Goal: Information Seeking & Learning: Learn about a topic

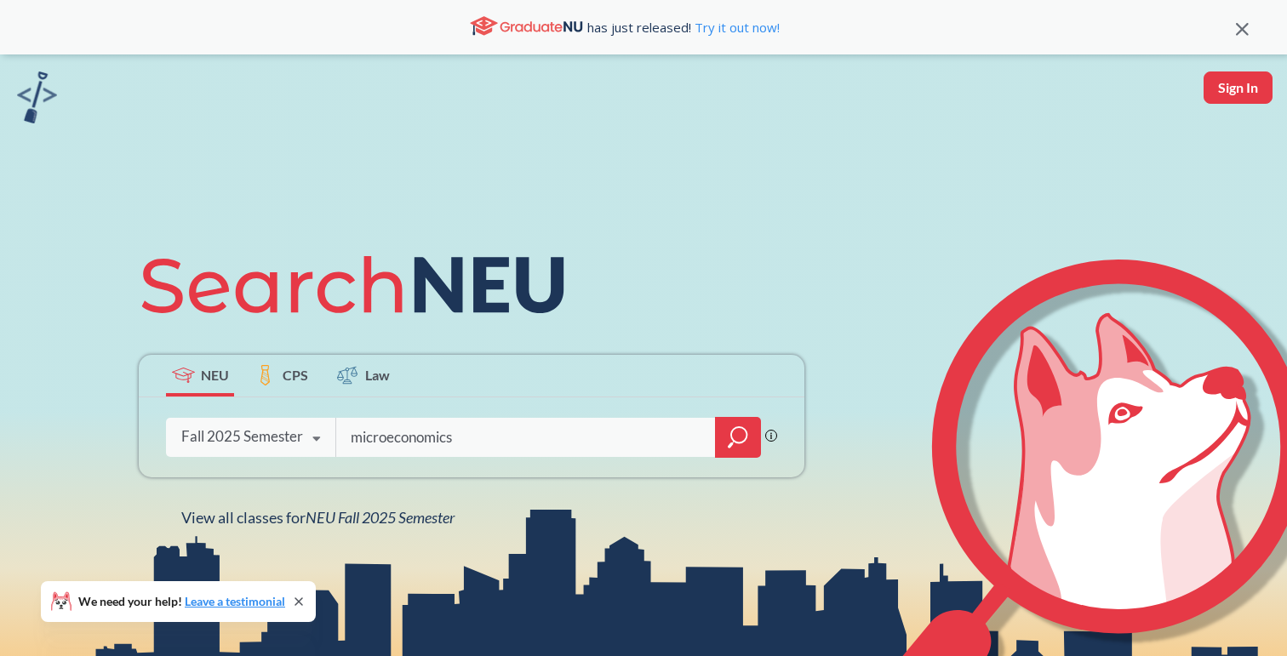
type input "microeconomics"
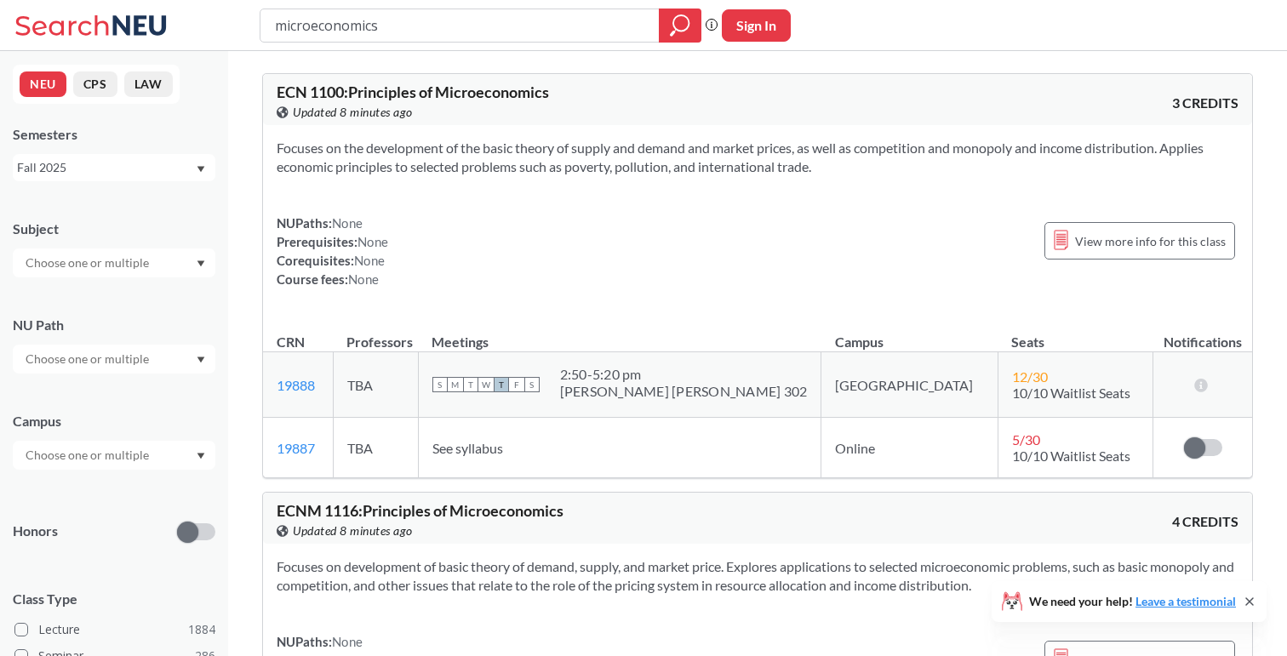
click at [108, 174] on div "Fall 2025" at bounding box center [106, 167] width 178 height 19
click at [125, 171] on div "Fall 2025" at bounding box center [106, 167] width 178 height 19
click at [128, 159] on div "Fall 2025" at bounding box center [106, 167] width 178 height 19
click at [94, 303] on span "Summer 1 2025" at bounding box center [65, 303] width 87 height 19
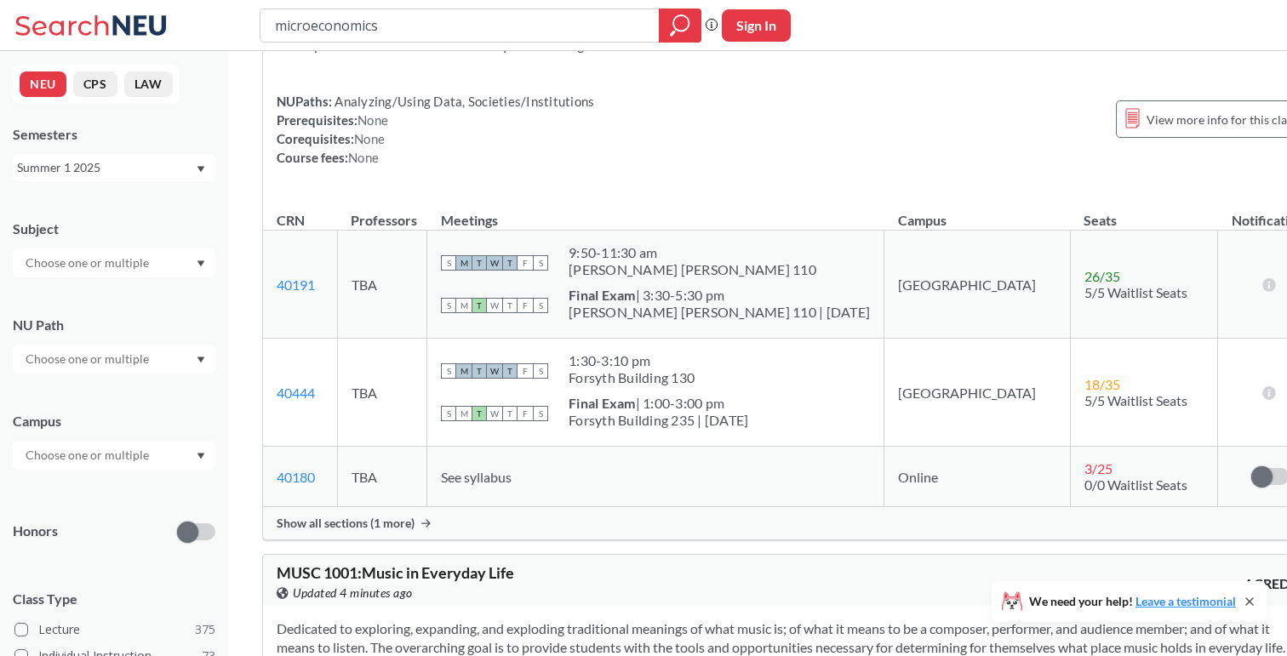
scroll to position [178, 0]
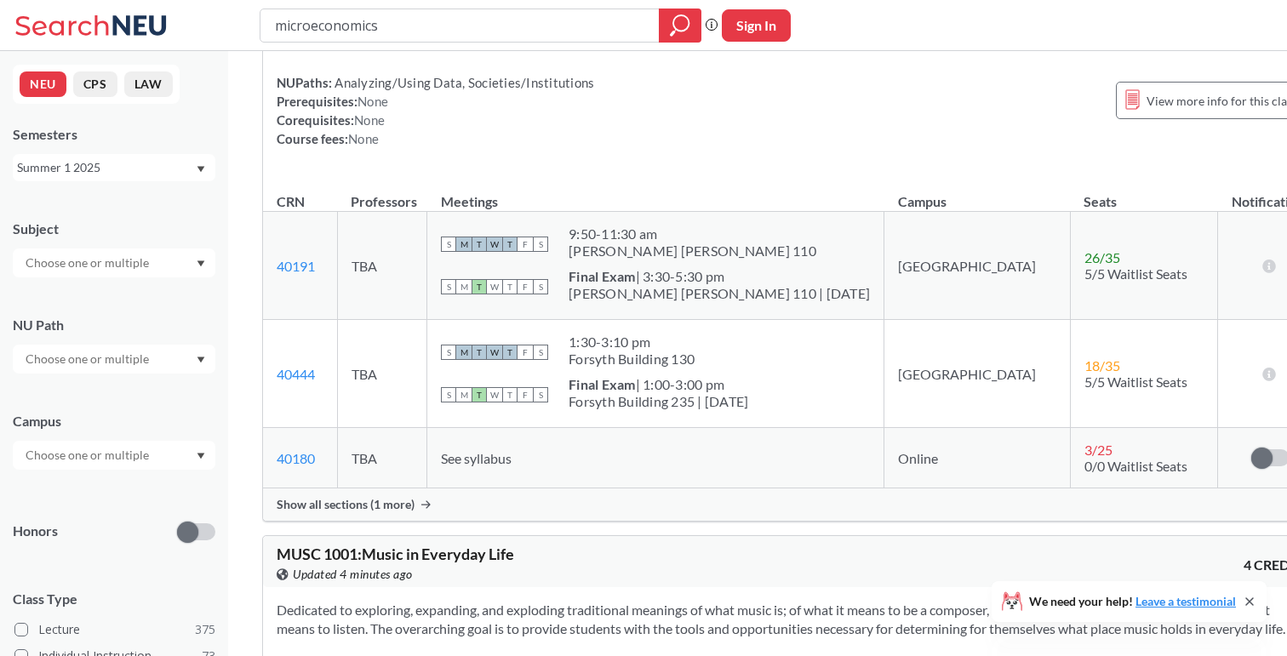
click at [403, 494] on div "Show all sections (1 more)" at bounding box center [793, 504] width 1060 height 32
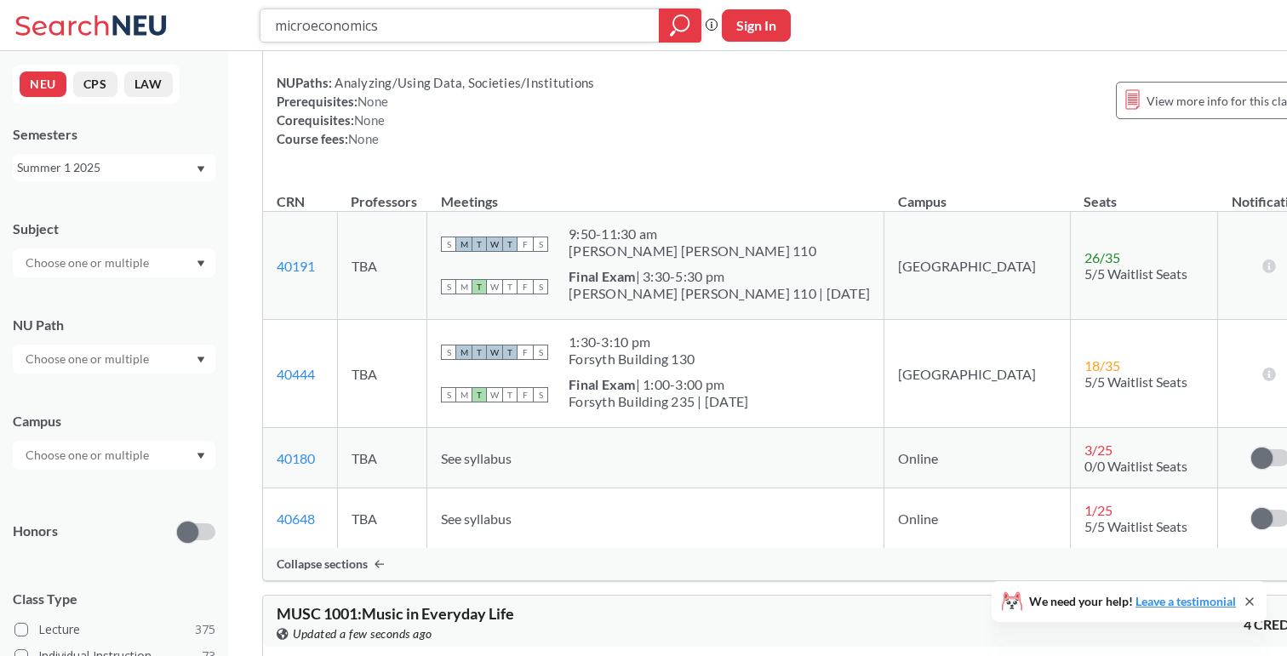
click at [392, 21] on input "microeconomics" at bounding box center [460, 25] width 374 height 29
type input "acct1201"
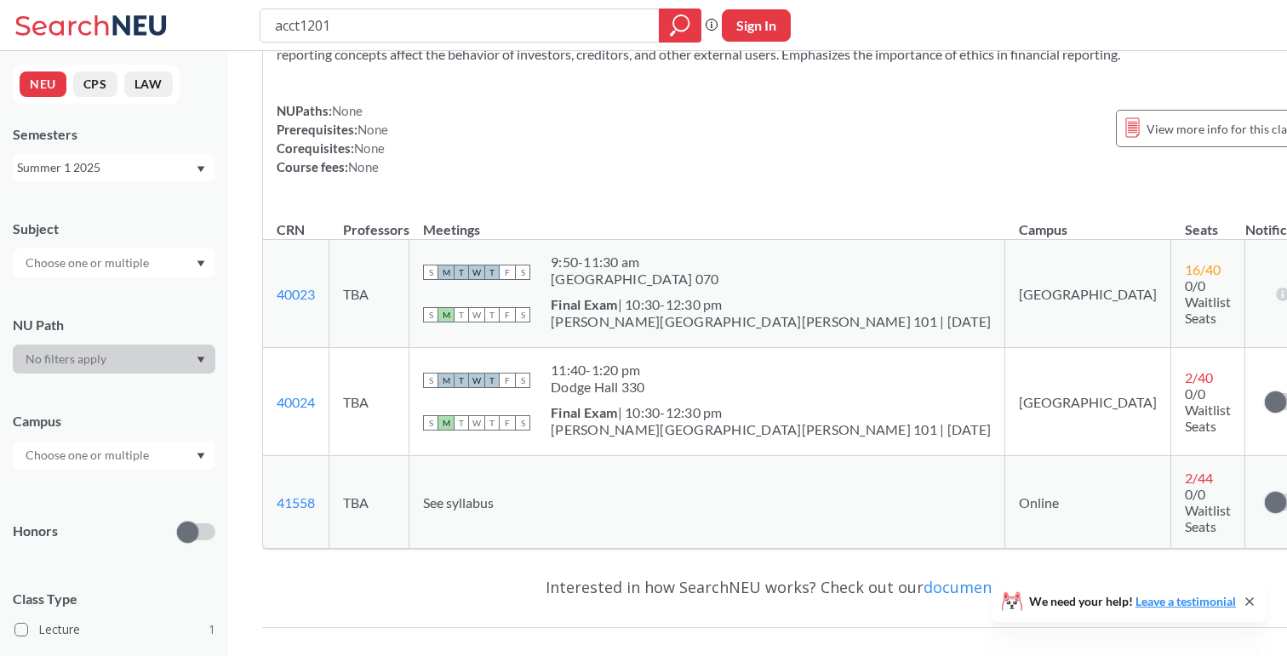
scroll to position [303, 0]
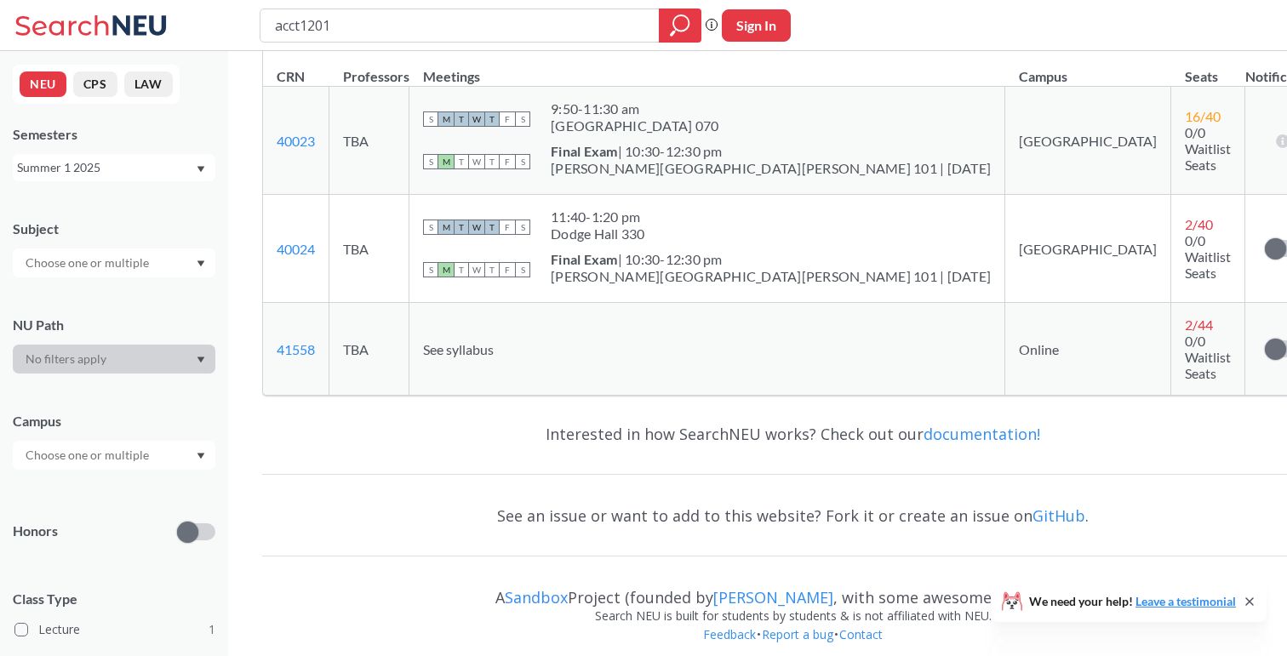
click at [180, 172] on div "Summer 1 2025" at bounding box center [106, 167] width 178 height 19
click at [156, 243] on div "Summer 2 2025" at bounding box center [118, 252] width 192 height 19
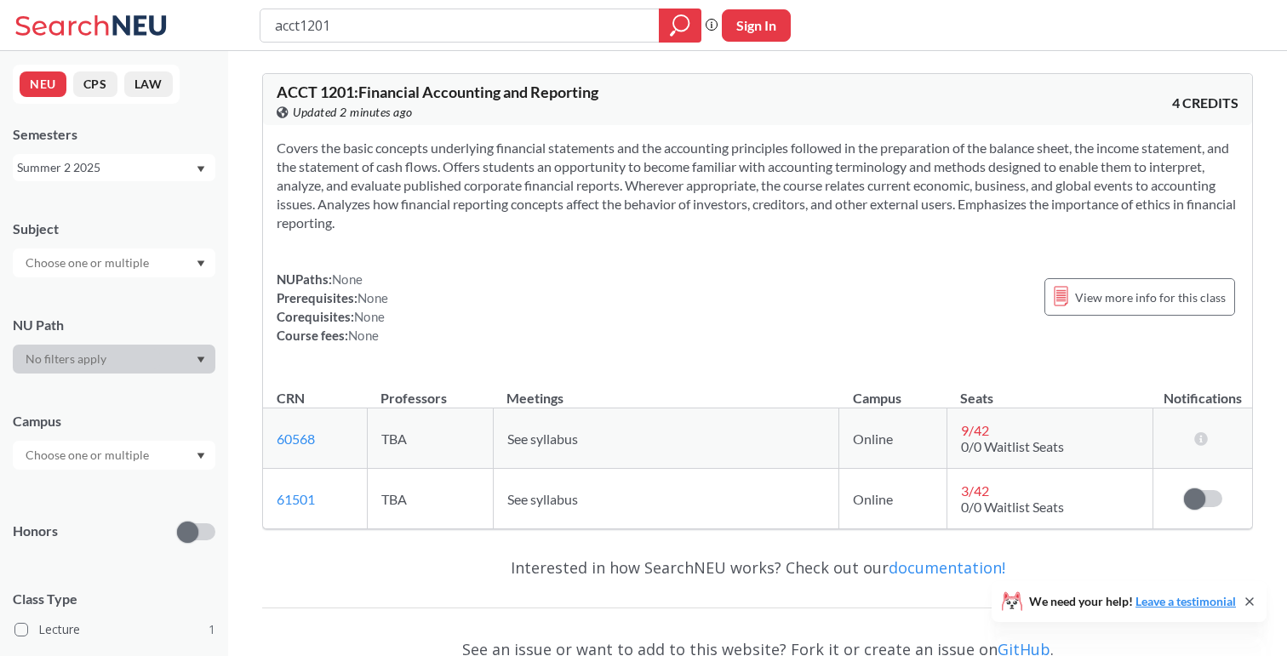
click at [88, 186] on div "NEU CPS LAW Semesters Summer 2 2025 Subject NU Path Campus Honors Class Type Le…" at bounding box center [114, 353] width 228 height 605
click at [109, 176] on div "Summer 2 2025" at bounding box center [106, 167] width 178 height 19
click at [105, 271] on div "Spring 2025" at bounding box center [118, 274] width 192 height 19
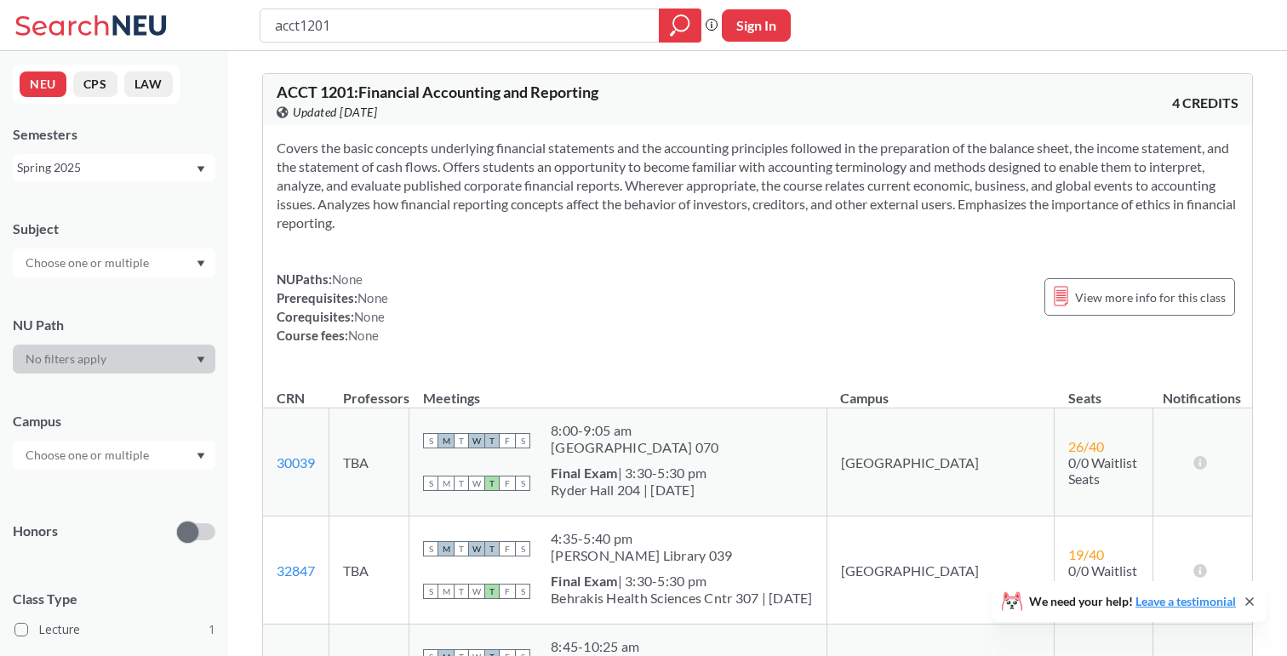
click at [345, 28] on input "acct1201" at bounding box center [460, 25] width 374 height 29
type input "intb"
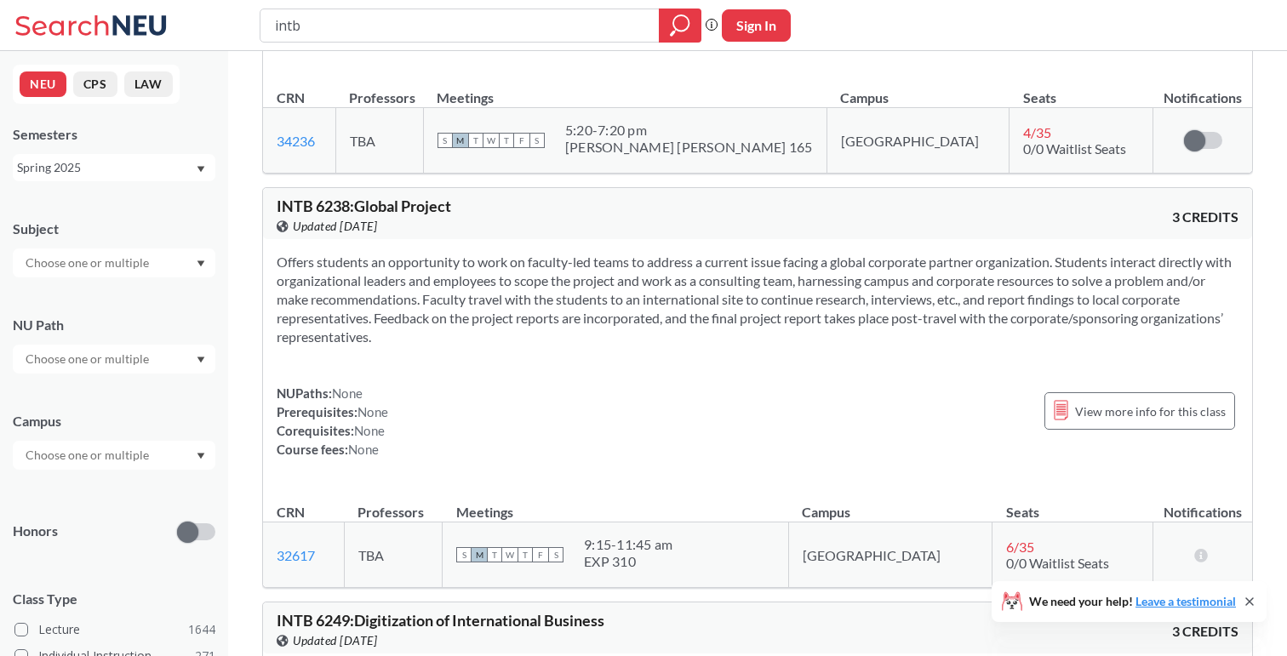
scroll to position [372, 0]
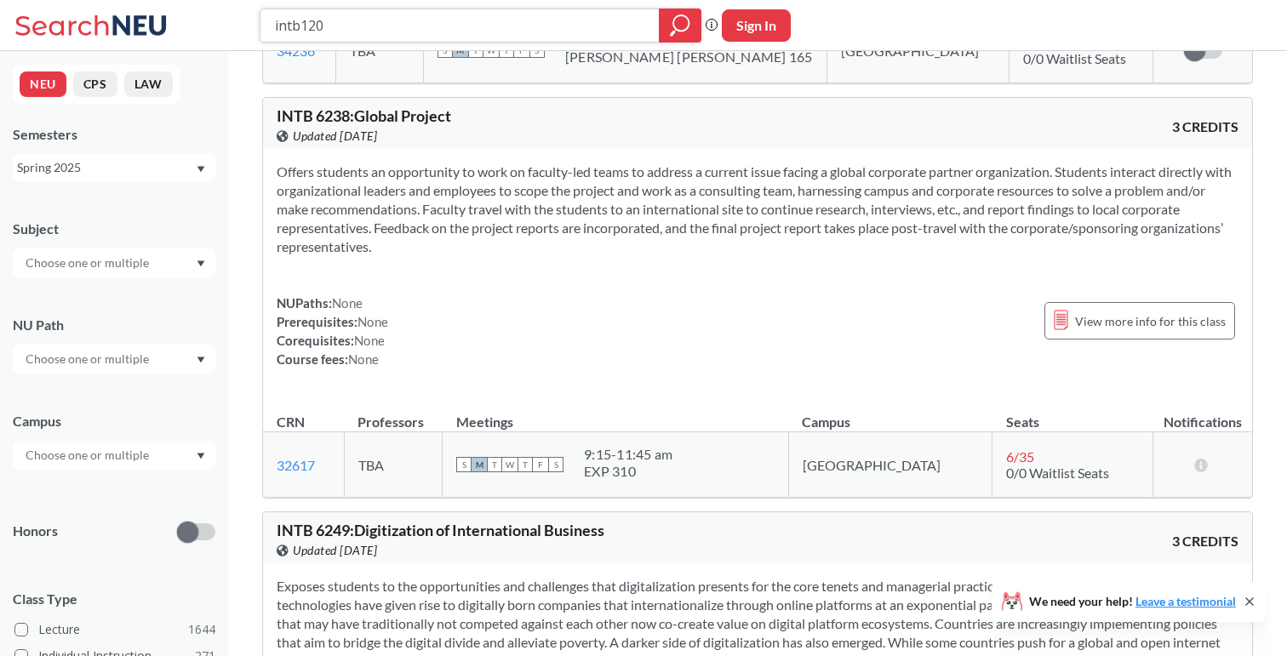
type input "intb1203"
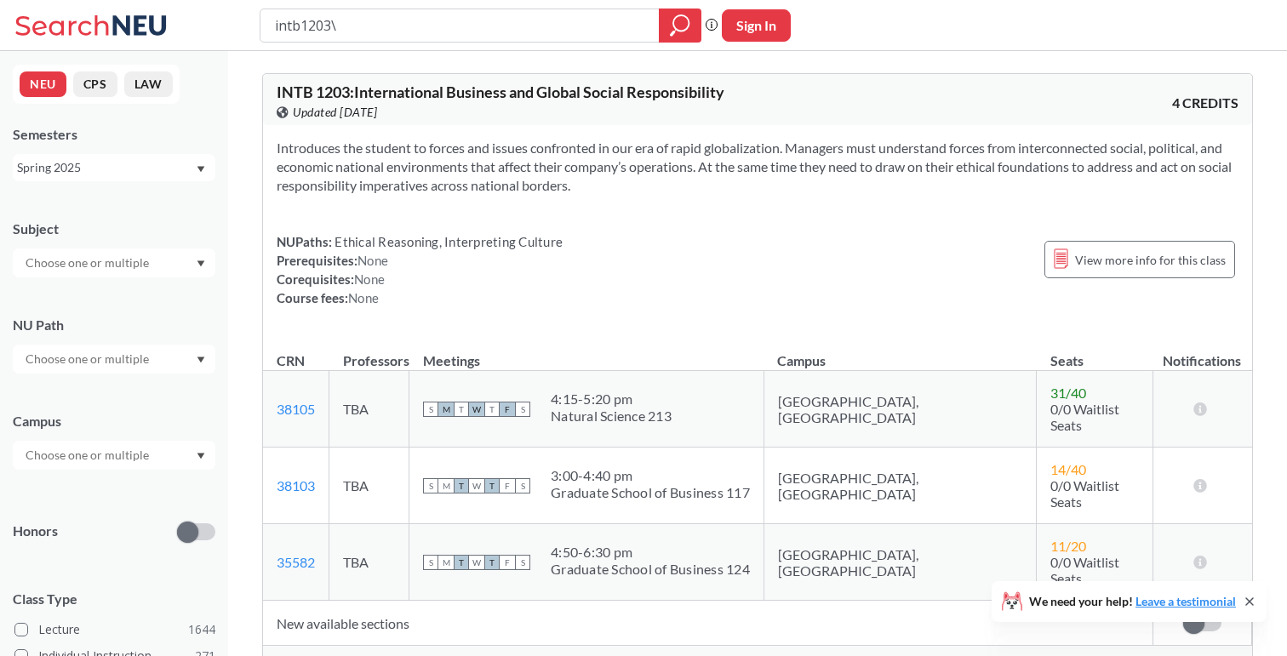
type input "intb1203"
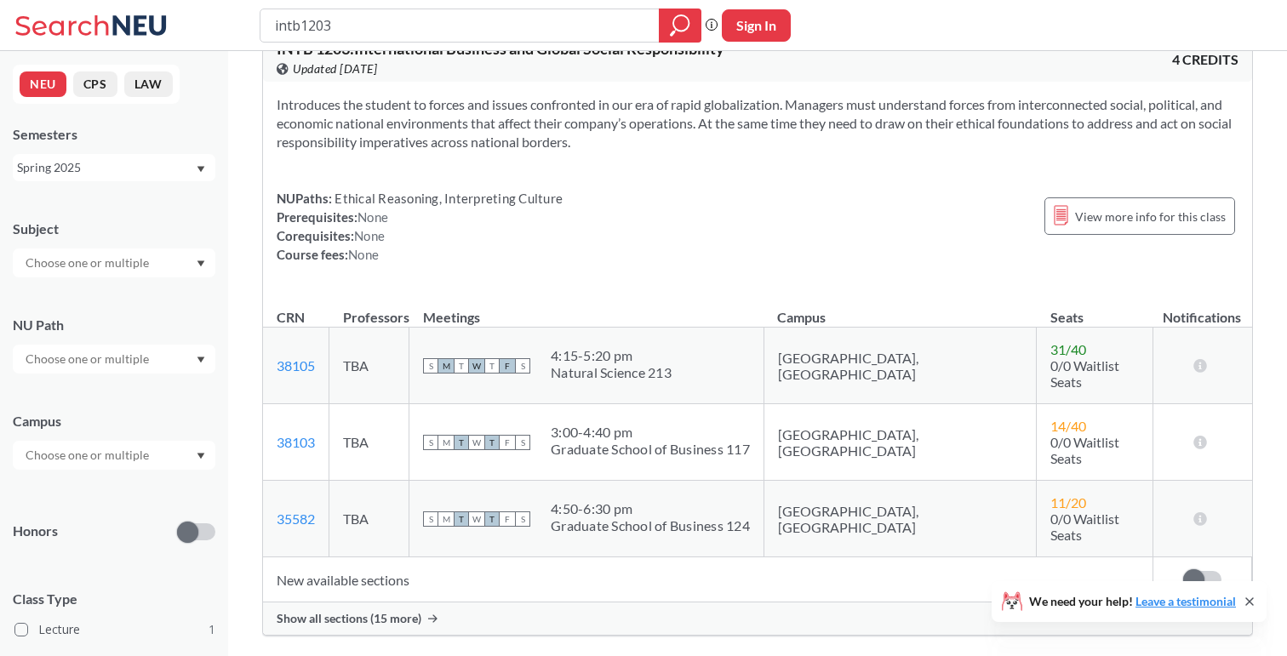
scroll to position [18, 0]
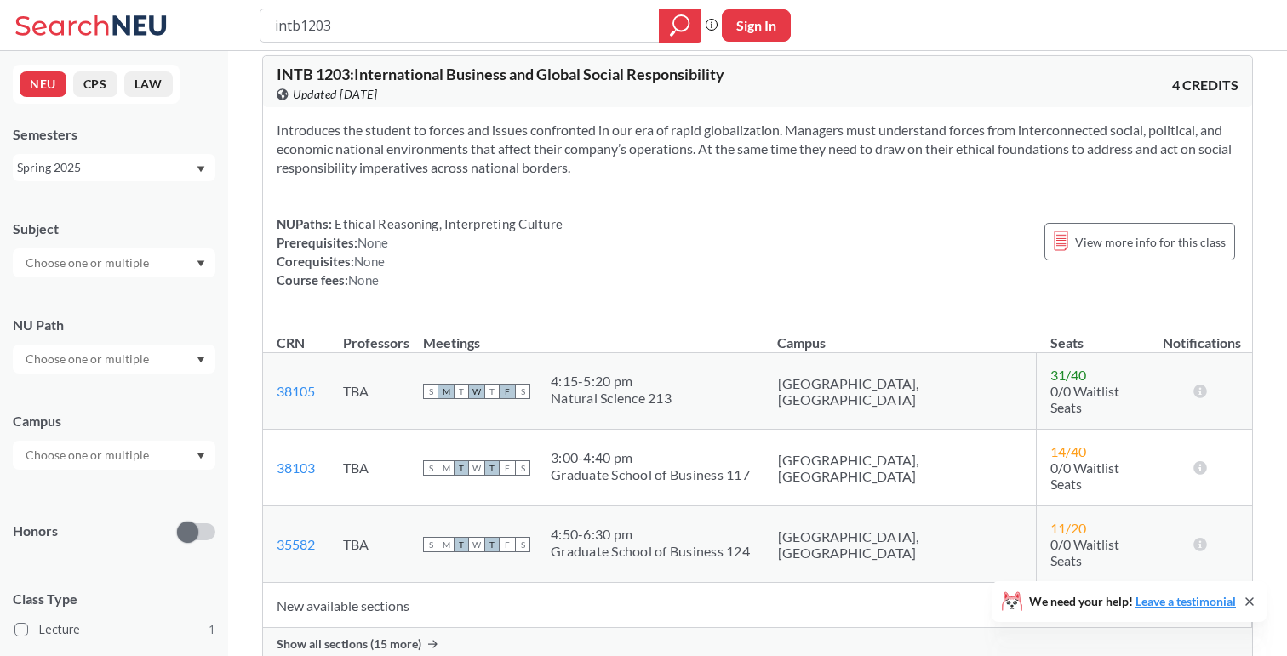
click at [404, 636] on span "Show all sections (15 more)" at bounding box center [349, 643] width 145 height 15
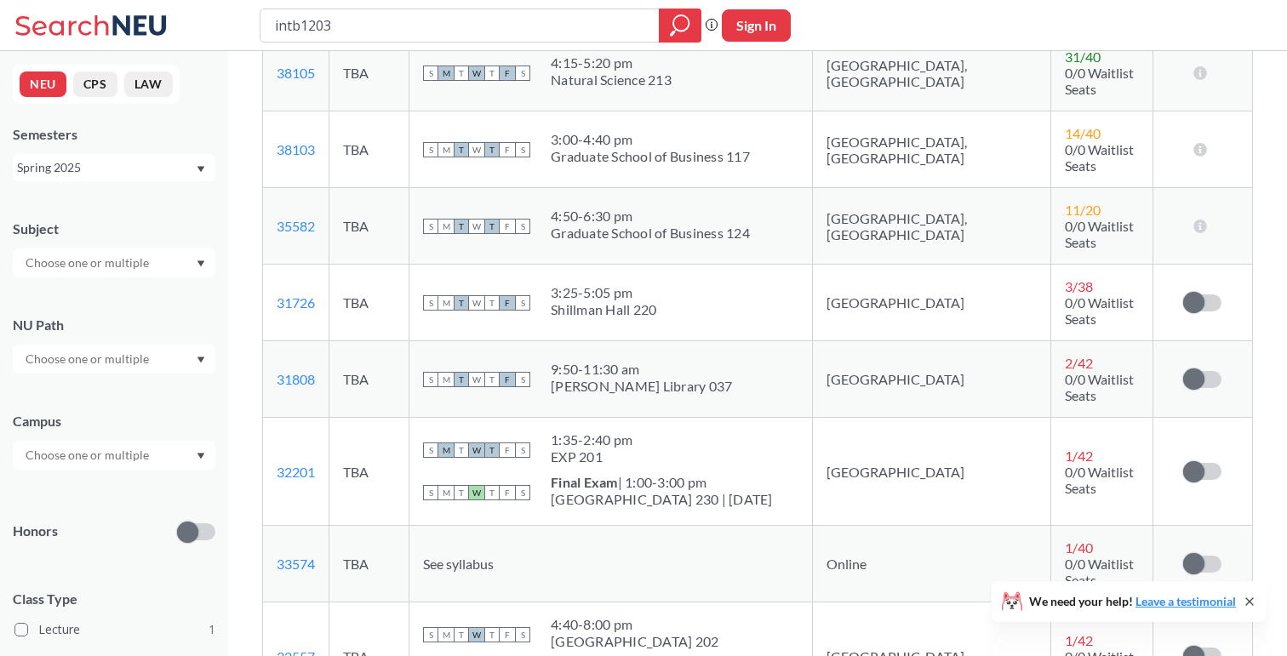
scroll to position [335, 0]
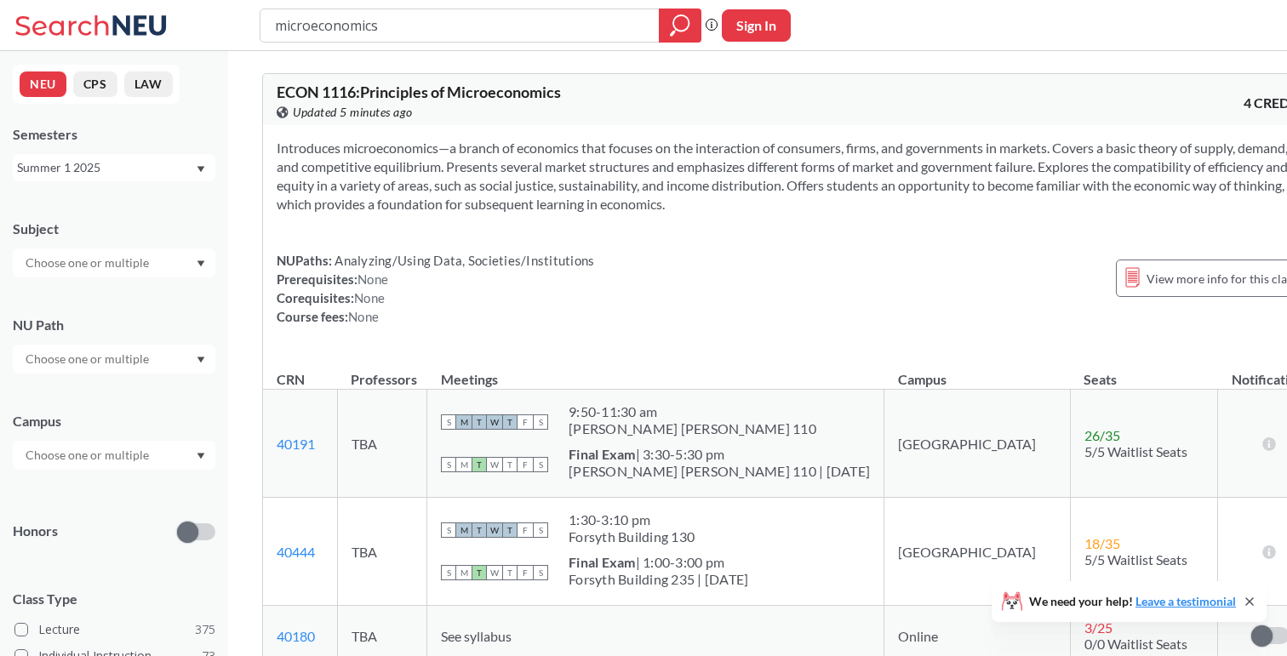
click at [450, 19] on input "microeconomics" at bounding box center [460, 25] width 374 height 29
type input "differential"
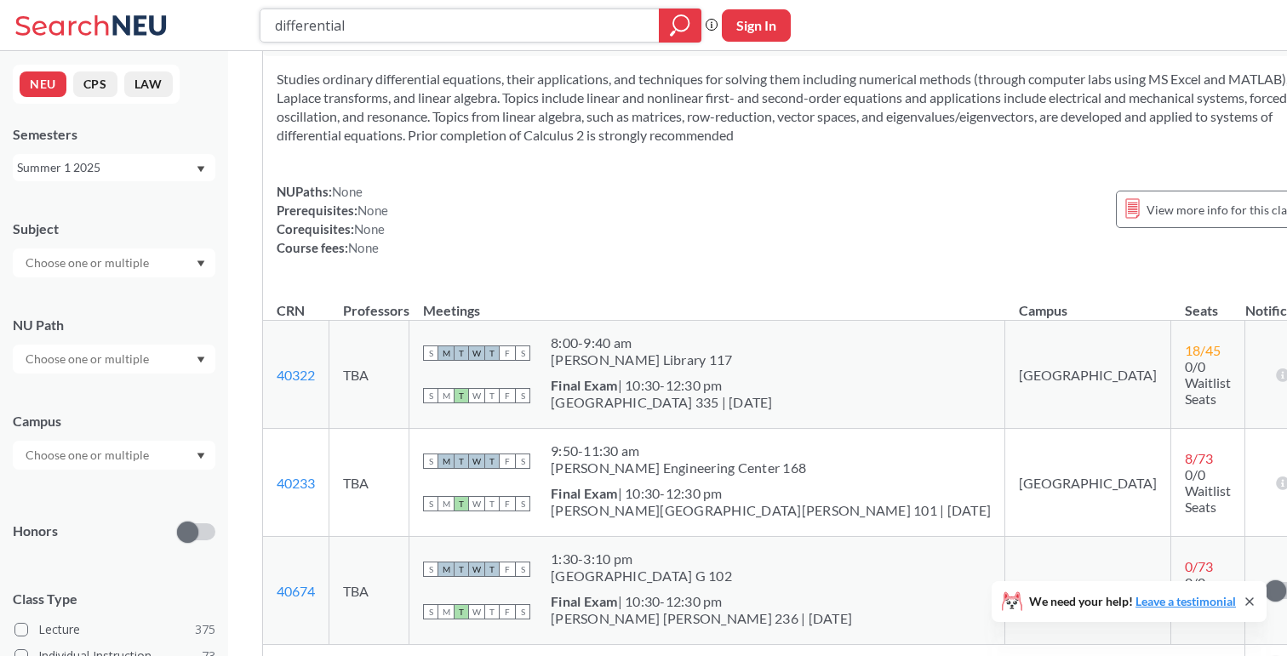
scroll to position [453, 0]
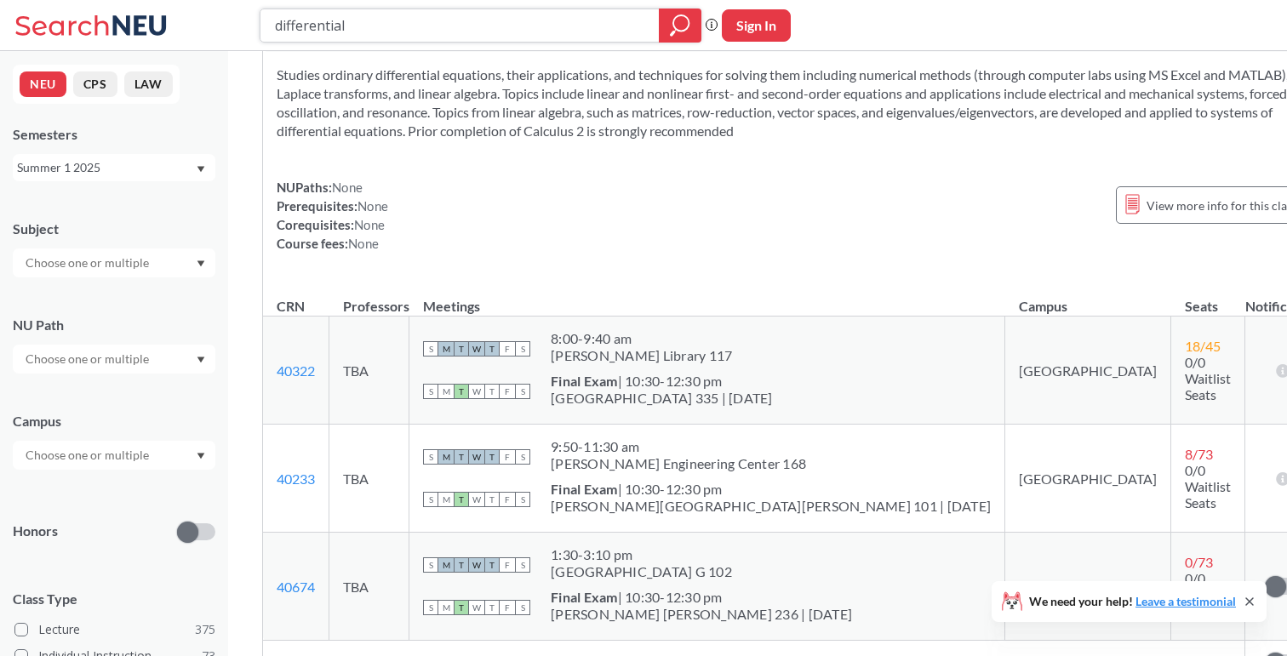
drag, startPoint x: 443, startPoint y: 26, endPoint x: 238, endPoint y: 13, distance: 205.5
click at [238, 13] on div "differential Phrase search guarantees the exact search appears in the results. …" at bounding box center [643, 25] width 1287 height 51
type input "calc 3"
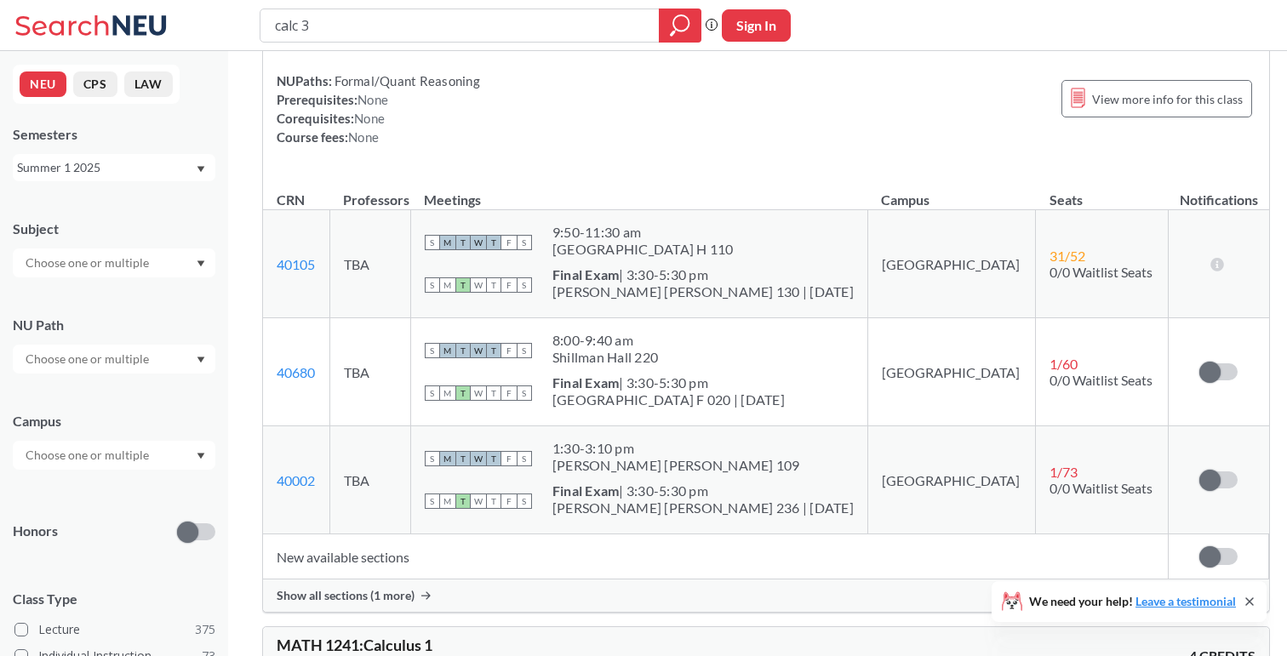
scroll to position [206, 0]
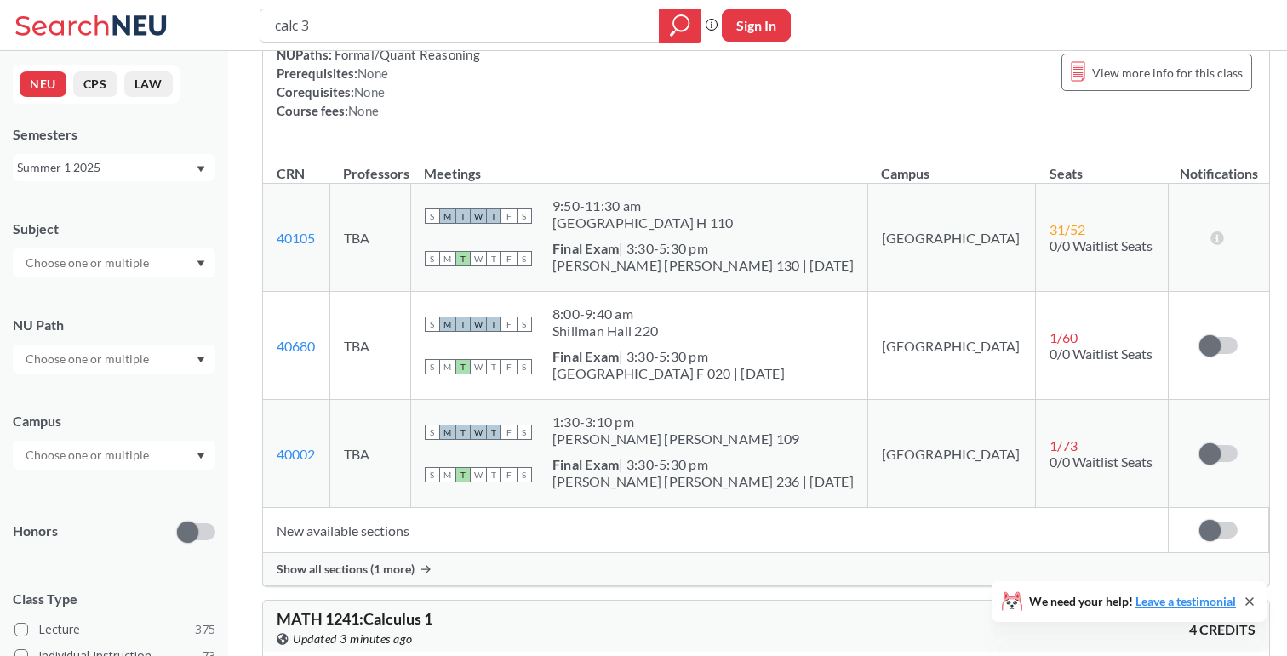
click at [1059, 130] on div "Extends the techniques of calculus to functions of several variables; introduce…" at bounding box center [766, 33] width 1006 height 228
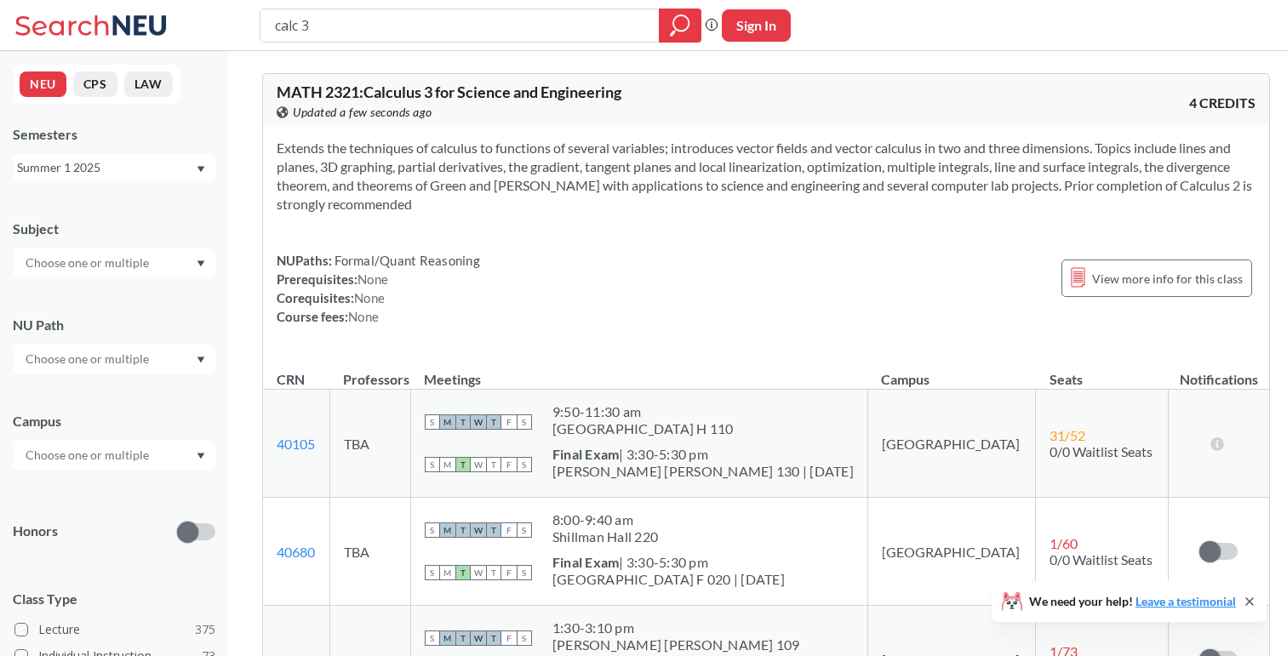
click at [80, 167] on div "Summer 1 2025" at bounding box center [106, 167] width 178 height 19
click at [92, 303] on div "Spring 2025" at bounding box center [118, 307] width 192 height 19
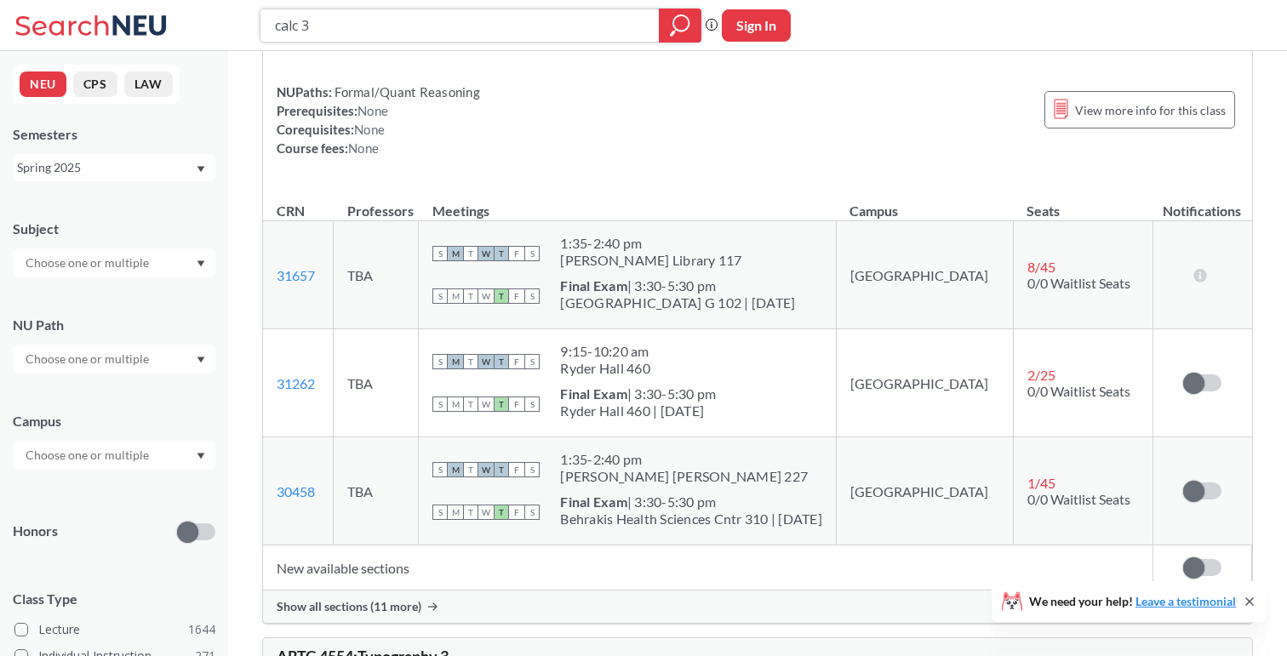
scroll to position [170, 0]
click at [411, 597] on span "Show all sections (11 more)" at bounding box center [349, 604] width 145 height 15
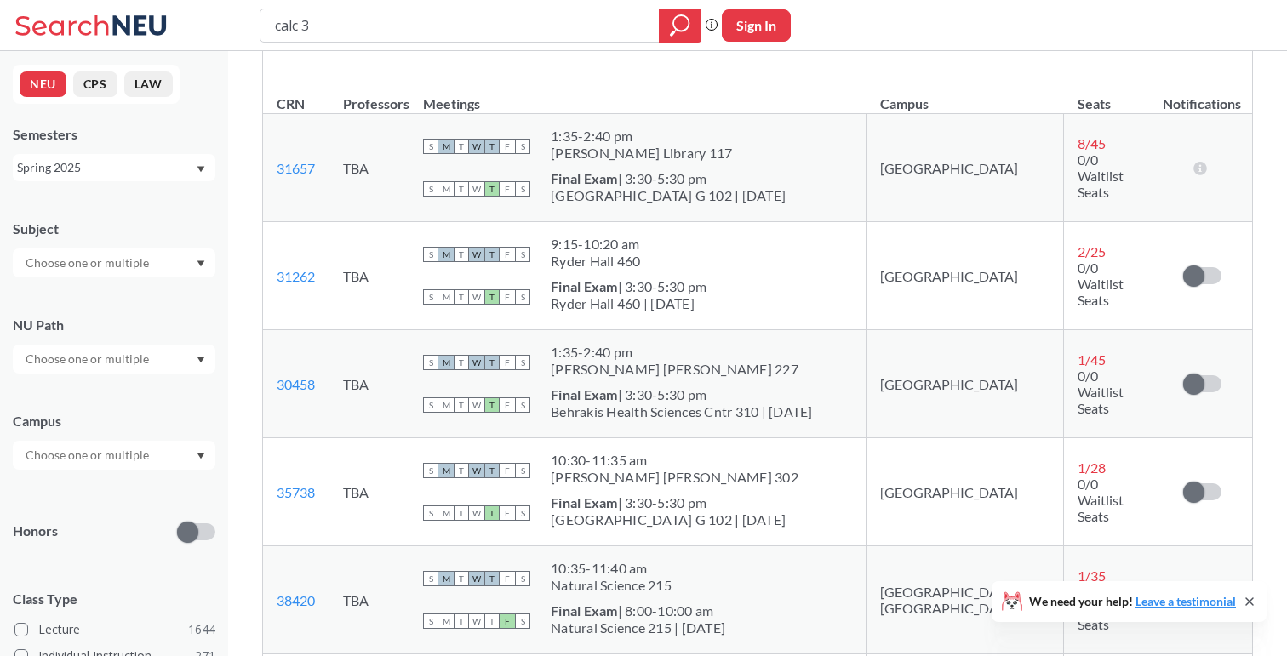
scroll to position [268, 0]
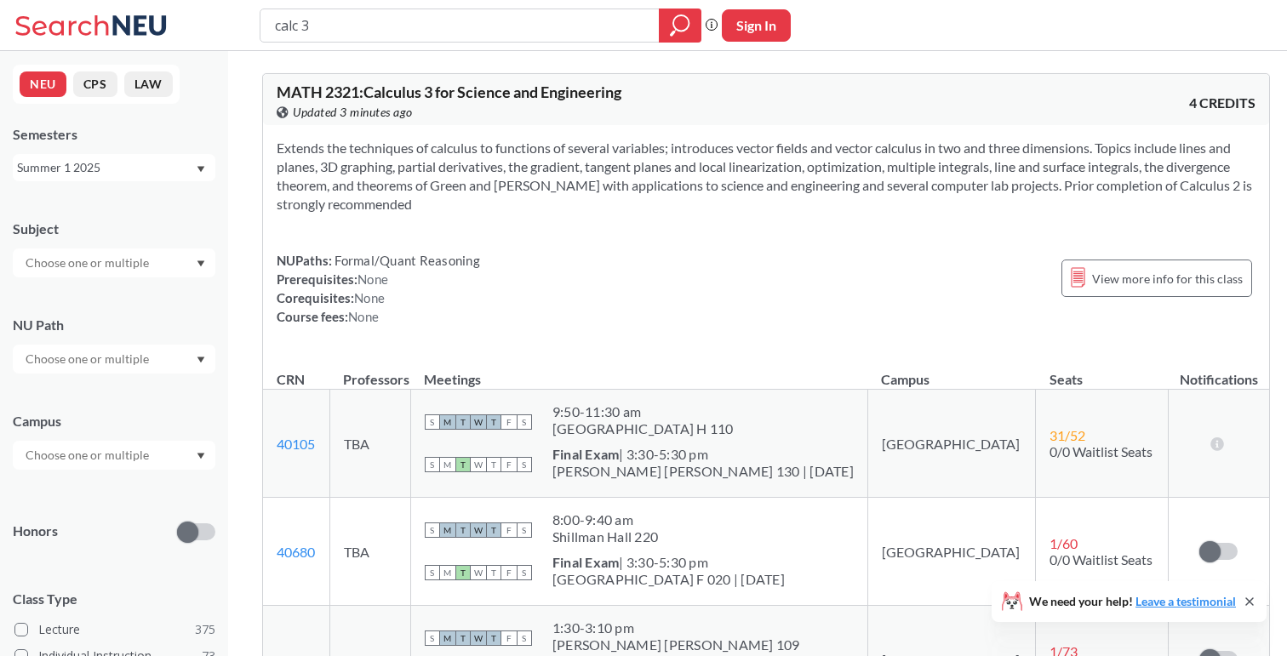
click at [180, 163] on div "Summer 1 2025" at bounding box center [106, 167] width 178 height 19
click at [104, 283] on div "Spring 2025" at bounding box center [118, 292] width 192 height 19
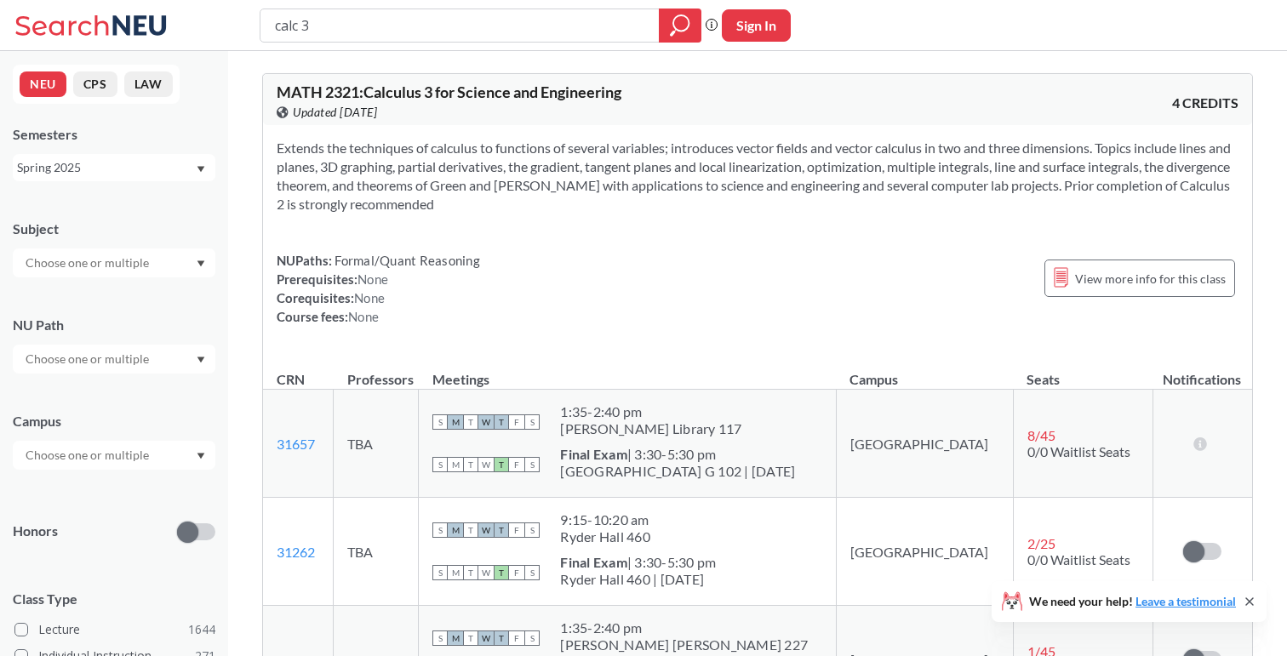
drag, startPoint x: 351, startPoint y: 22, endPoint x: 254, endPoint y: 20, distance: 97.0
click at [254, 20] on div "calc 3 Phrase search guarantees the exact search appears in the results. Ex. If…" at bounding box center [643, 25] width 1287 height 51
type input "physics"
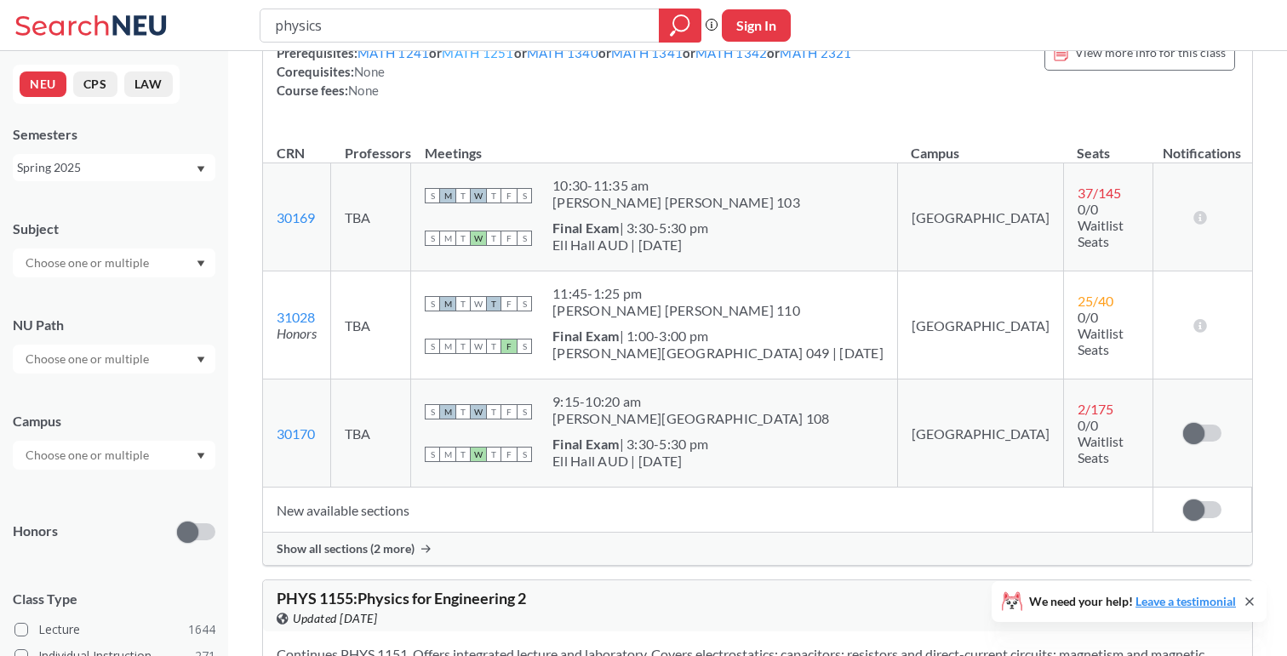
scroll to position [2307, 0]
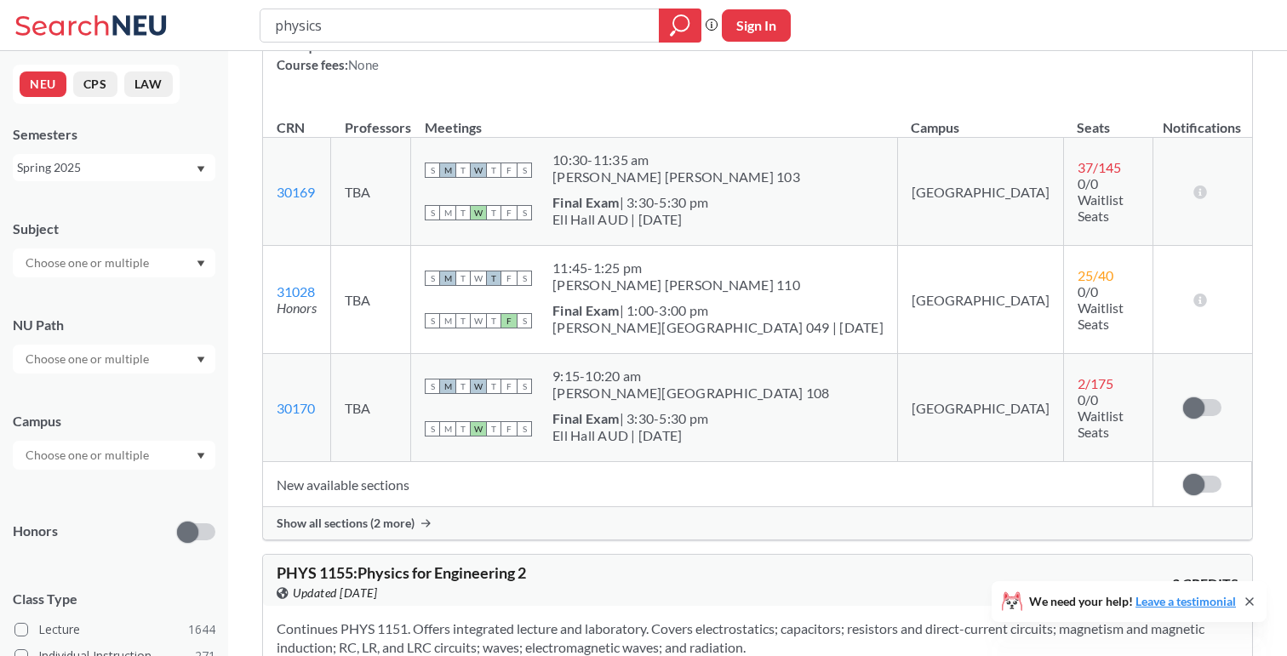
type input "physics"
click at [419, 516] on div "Show all sections (2 more)" at bounding box center [757, 523] width 989 height 32
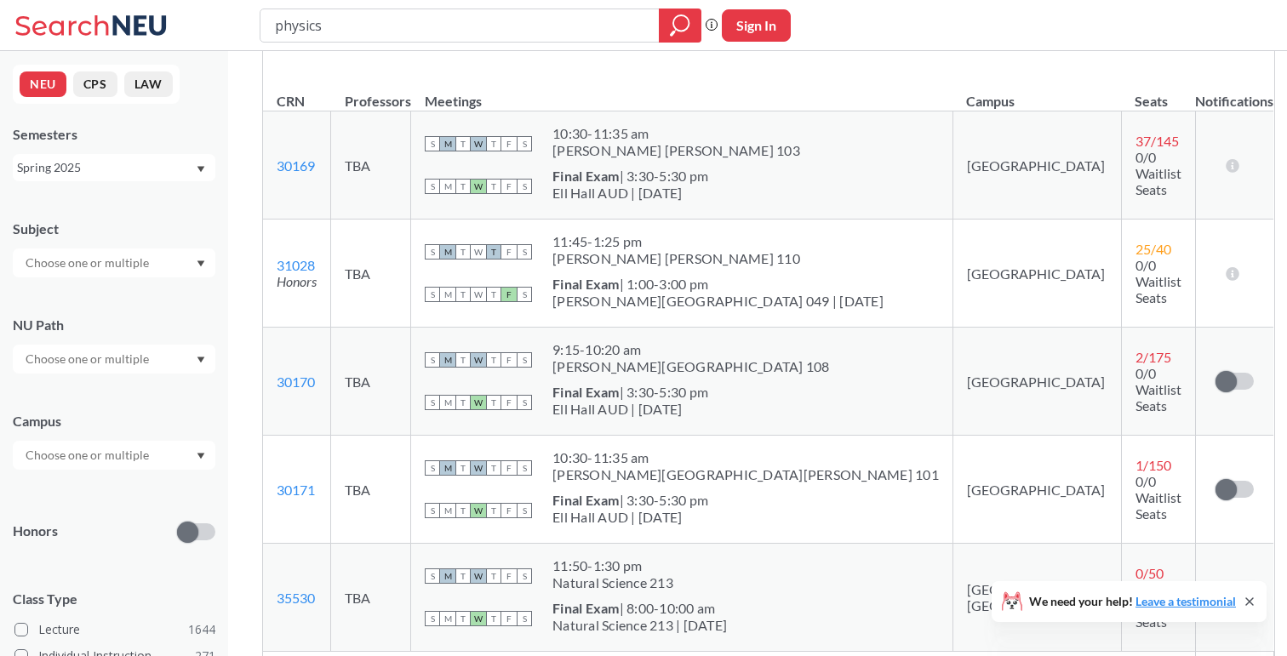
scroll to position [2337, 0]
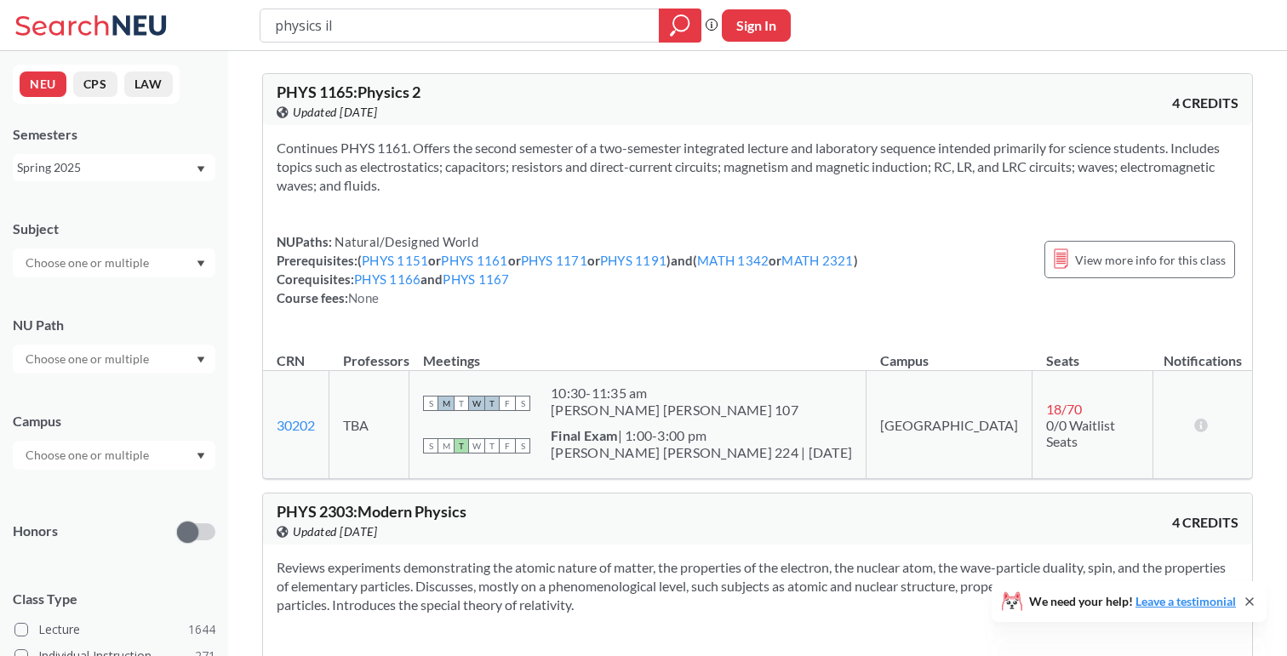
type input "physics ils"
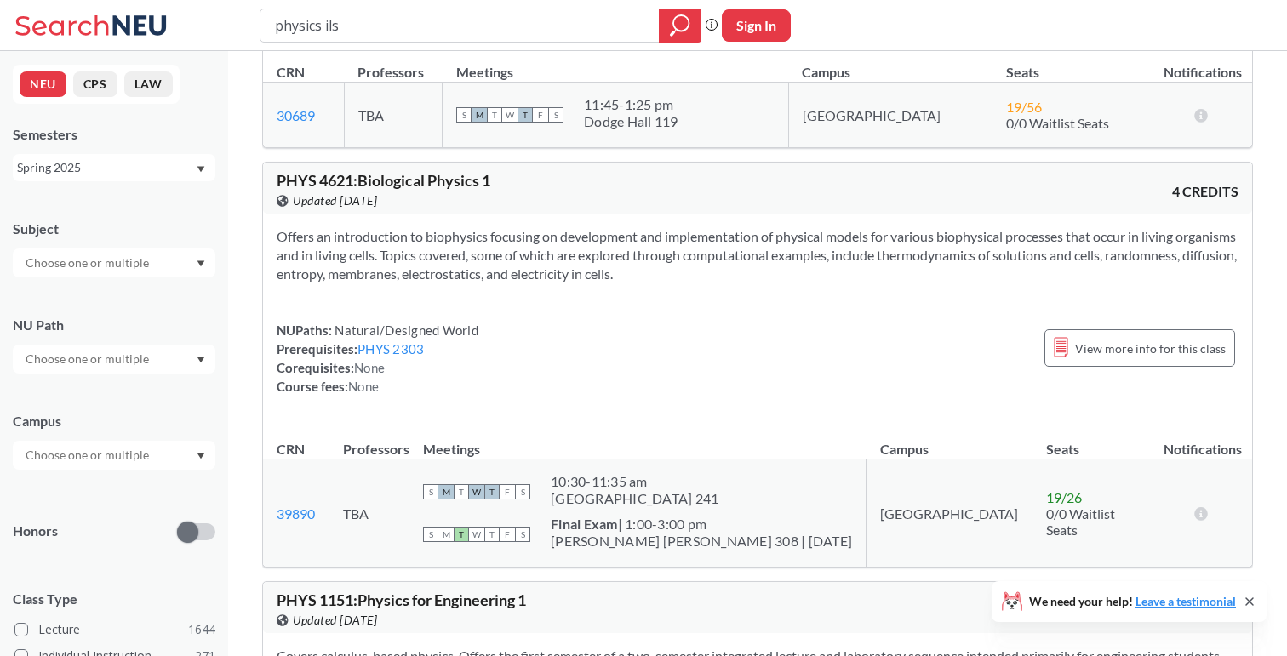
scroll to position [1685, 0]
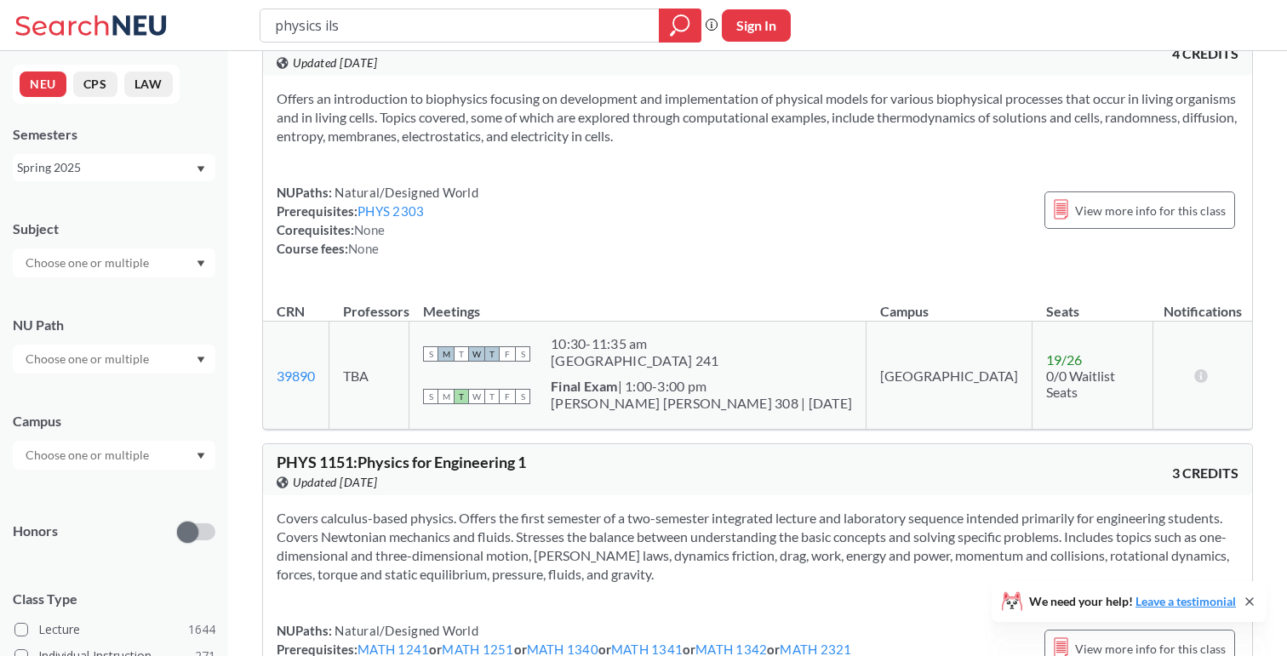
click at [417, 27] on input "physics ils" at bounding box center [460, 25] width 374 height 29
type input "physics lab"
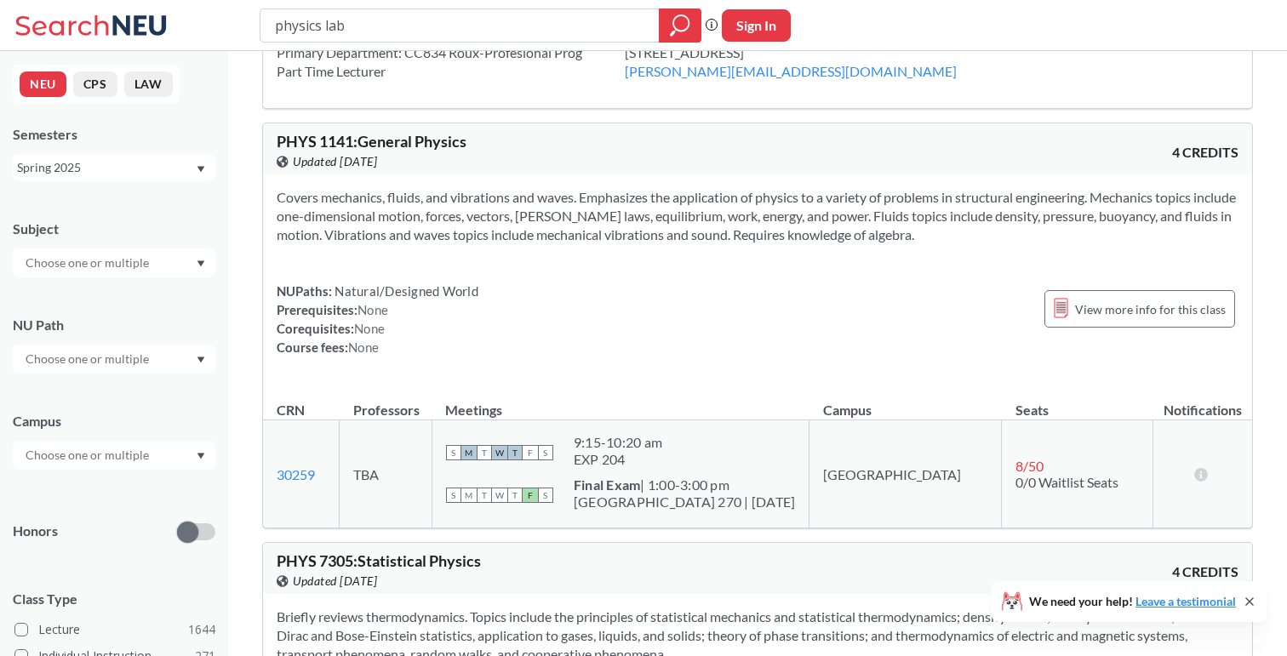
scroll to position [1093, 0]
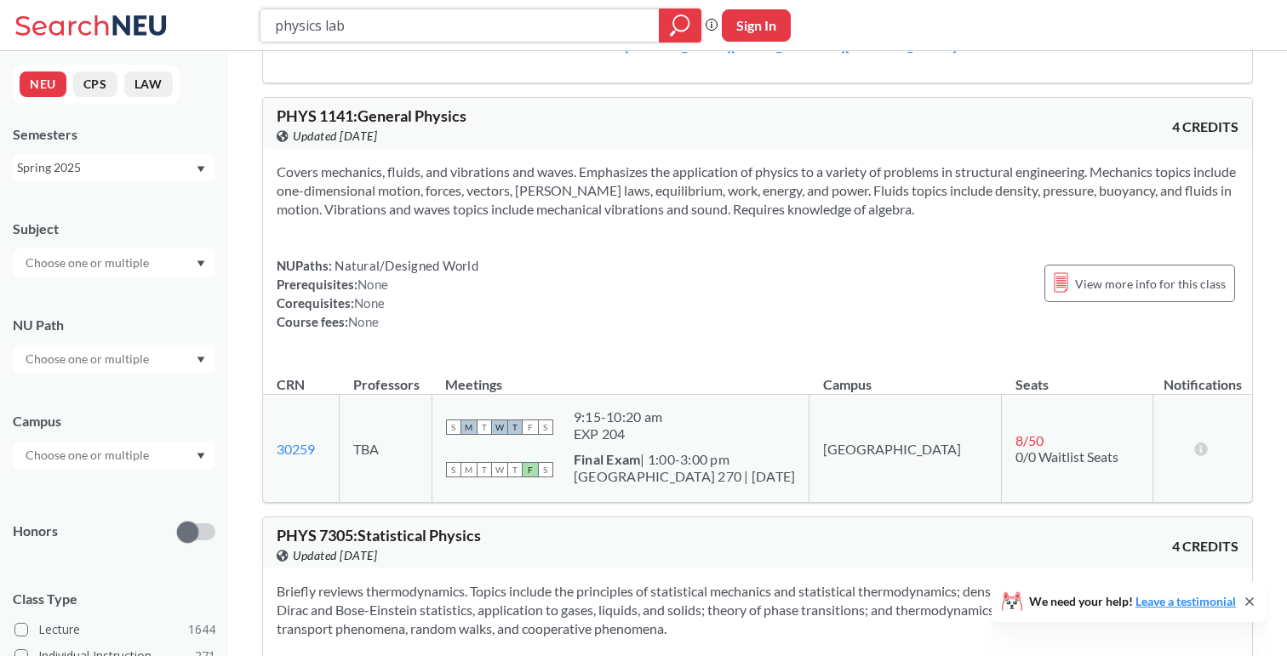
drag, startPoint x: 435, startPoint y: 16, endPoint x: 155, endPoint y: 14, distance: 280.0
click at [155, 15] on div "physics lab Phrase search guarantees the exact search appears in the results. E…" at bounding box center [643, 25] width 1287 height 51
type input "phys 1153"
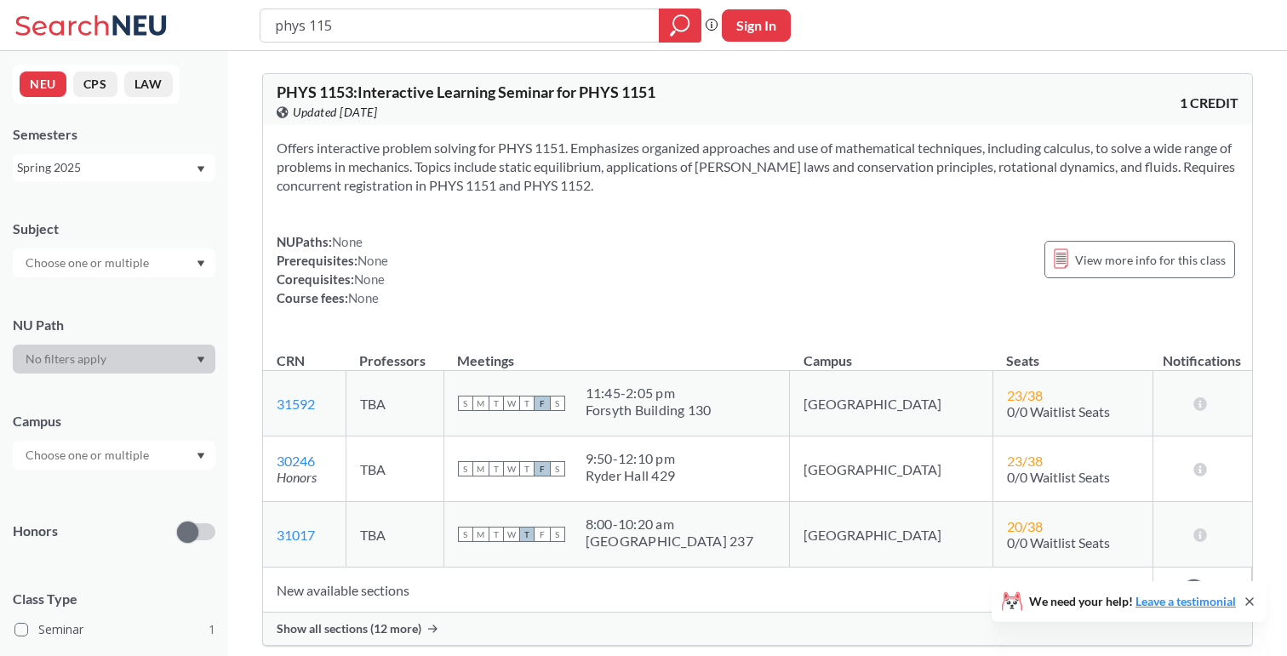
type input "phys 1152"
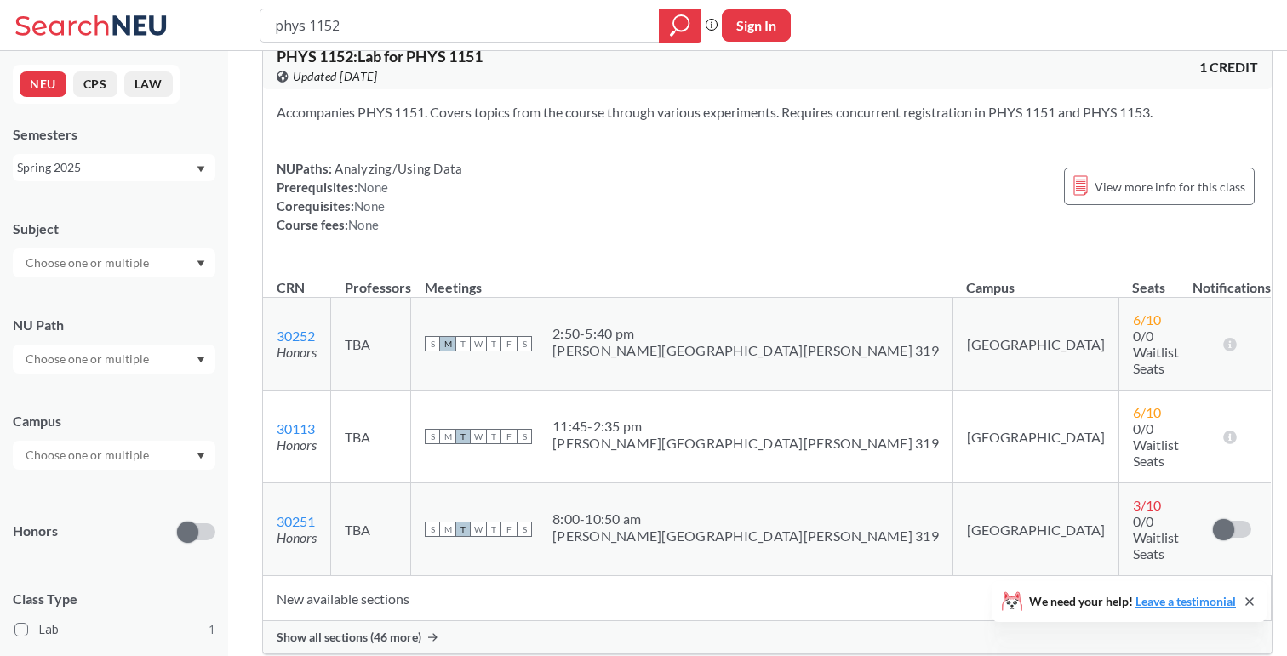
scroll to position [37, 0]
click at [401, 628] on span "Show all sections (46 more)" at bounding box center [349, 635] width 145 height 15
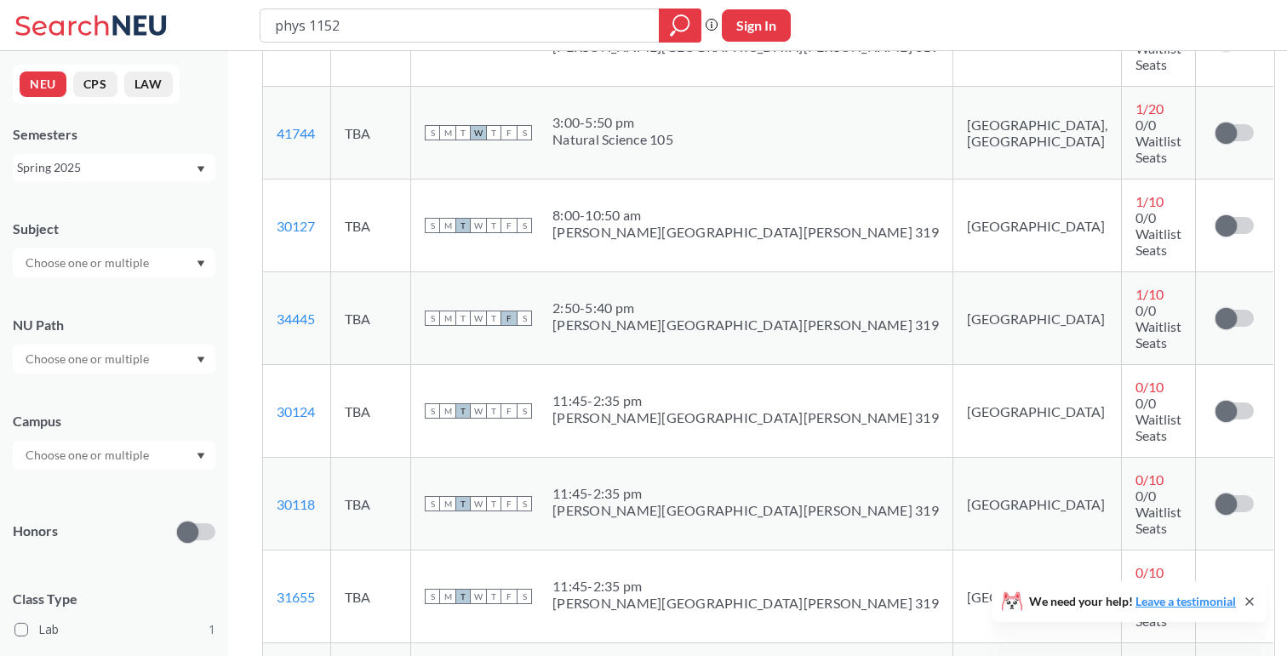
scroll to position [798, 0]
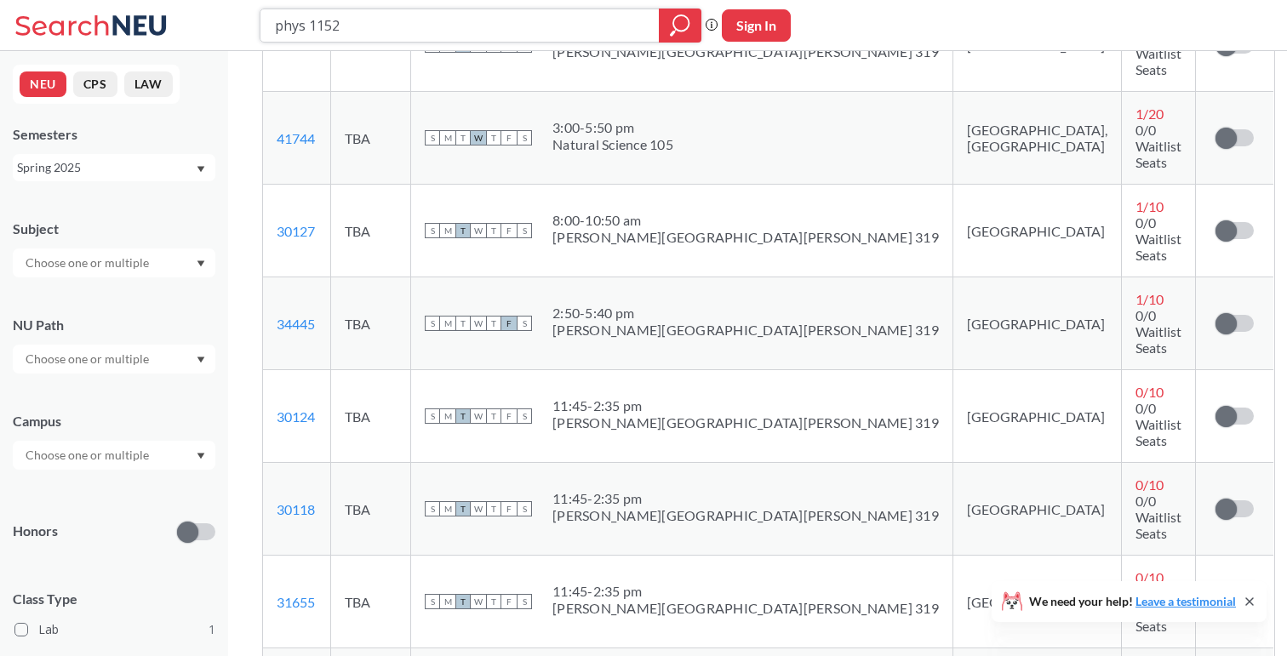
click at [485, 29] on input "phys 1152" at bounding box center [460, 25] width 374 height 29
type input "phys 1153"
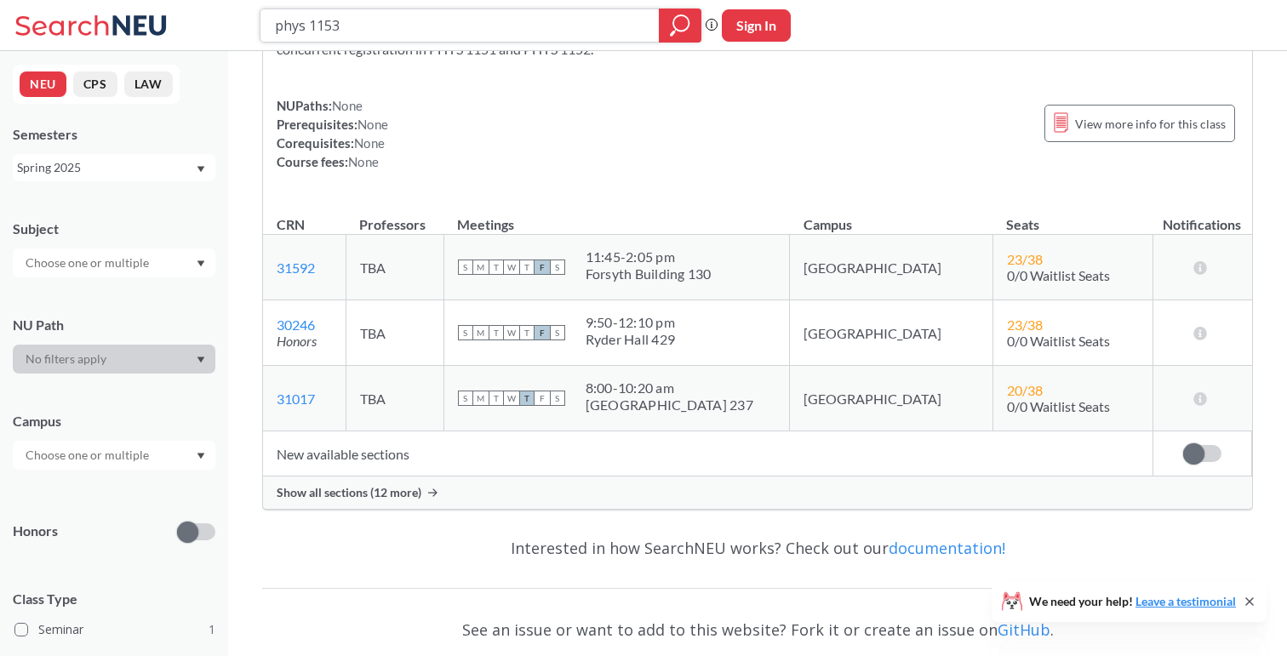
scroll to position [147, 0]
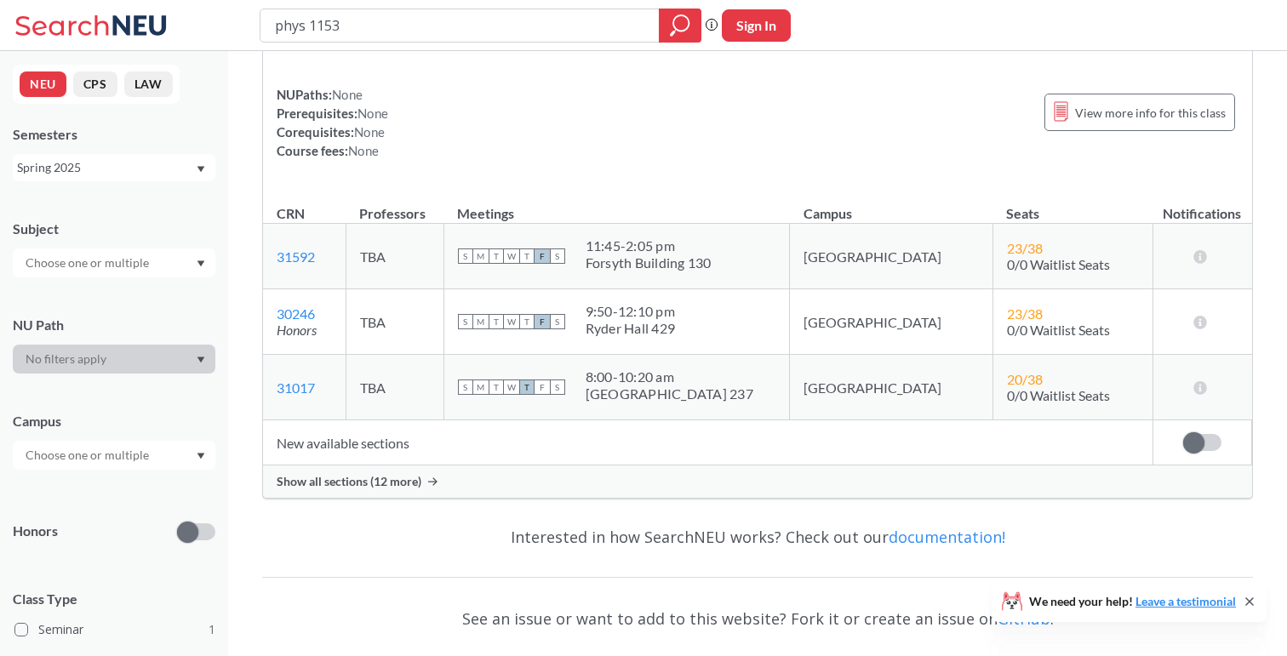
click at [352, 485] on span "Show all sections (12 more)" at bounding box center [349, 481] width 145 height 15
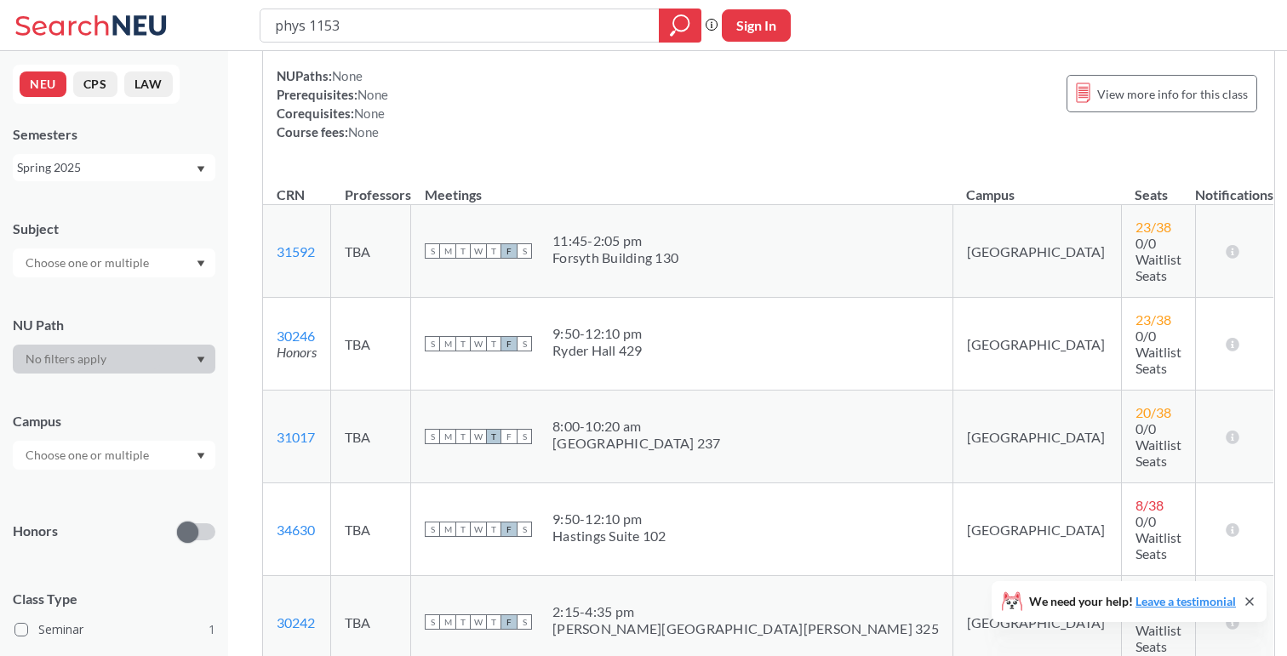
scroll to position [170, 0]
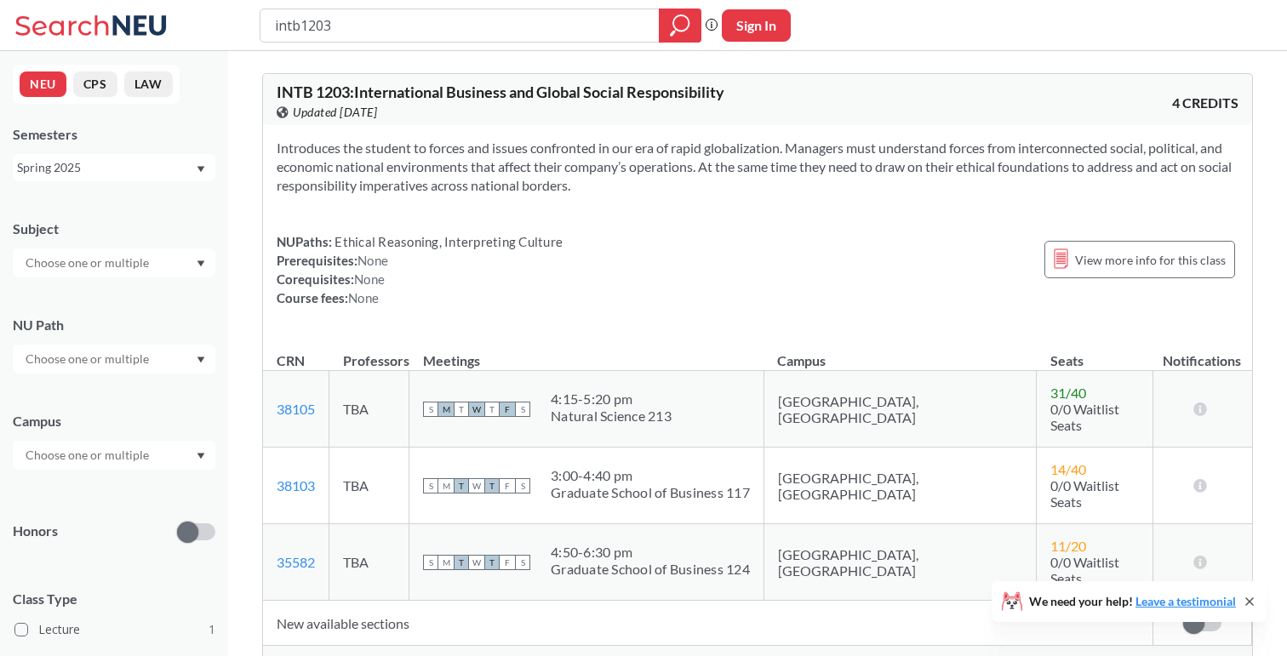
drag, startPoint x: 396, startPoint y: 26, endPoint x: 216, endPoint y: 3, distance: 180.9
click at [216, 3] on div "intb1203 Phrase search guarantees the exact search appears in the results. Ex. …" at bounding box center [643, 25] width 1287 height 51
type input "cornerstone"
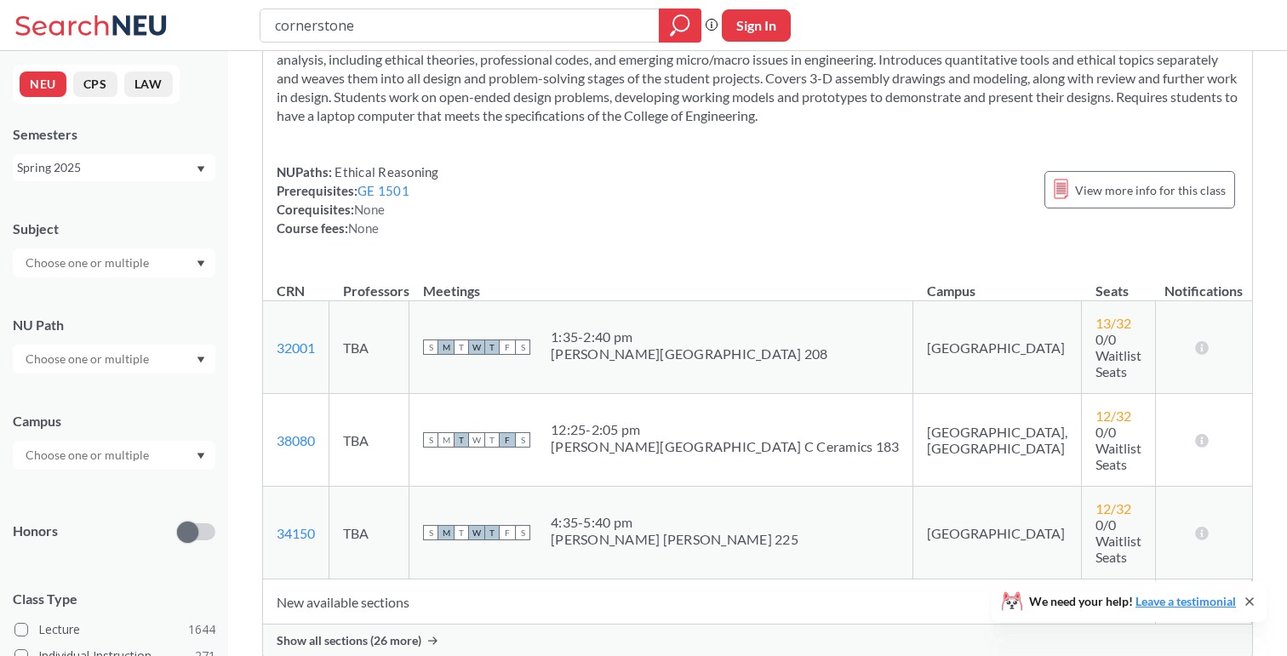
scroll to position [797, 0]
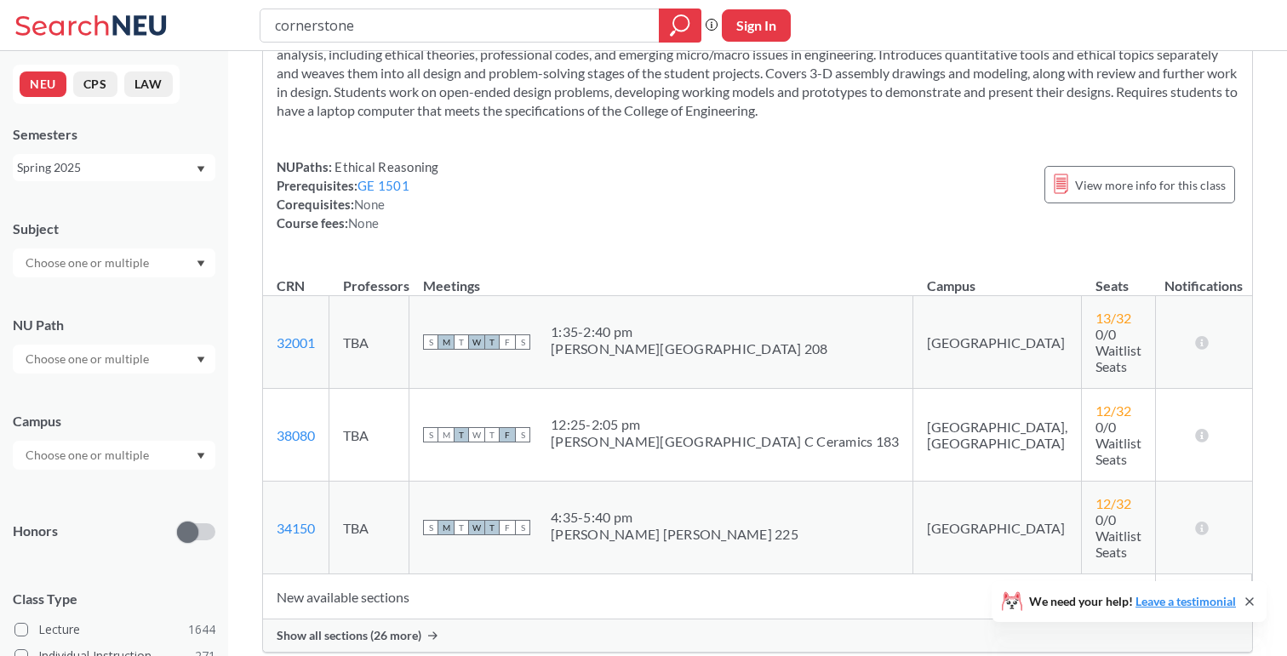
click at [389, 628] on span "Show all sections (26 more)" at bounding box center [349, 635] width 145 height 15
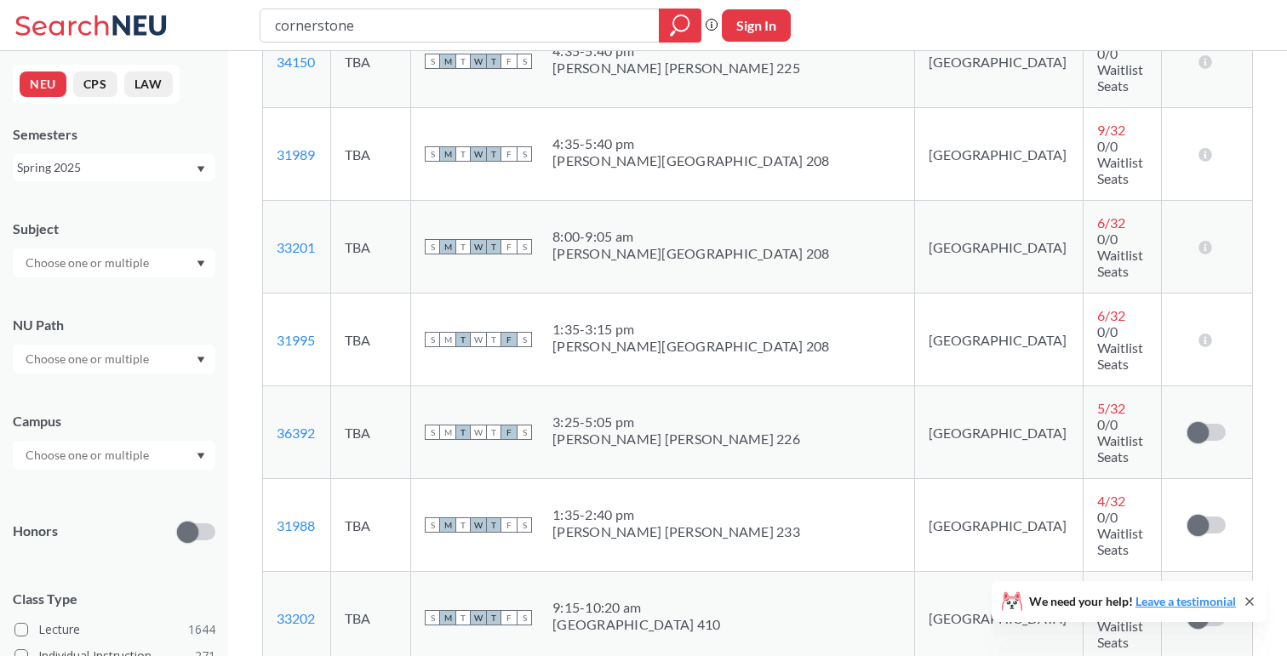
scroll to position [1263, 0]
